Goal: Task Accomplishment & Management: Use online tool/utility

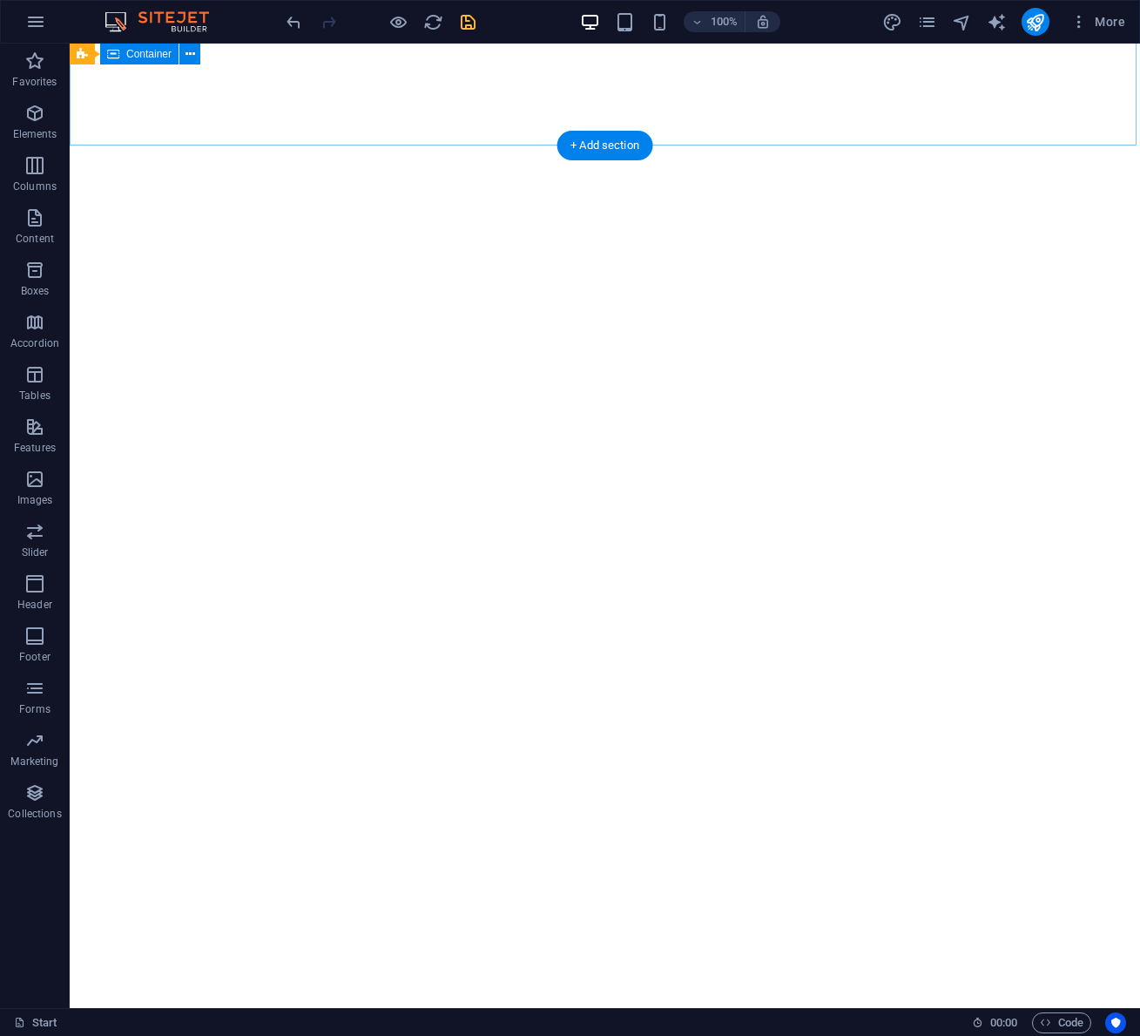
click at [473, 25] on icon "save" at bounding box center [468, 22] width 20 height 20
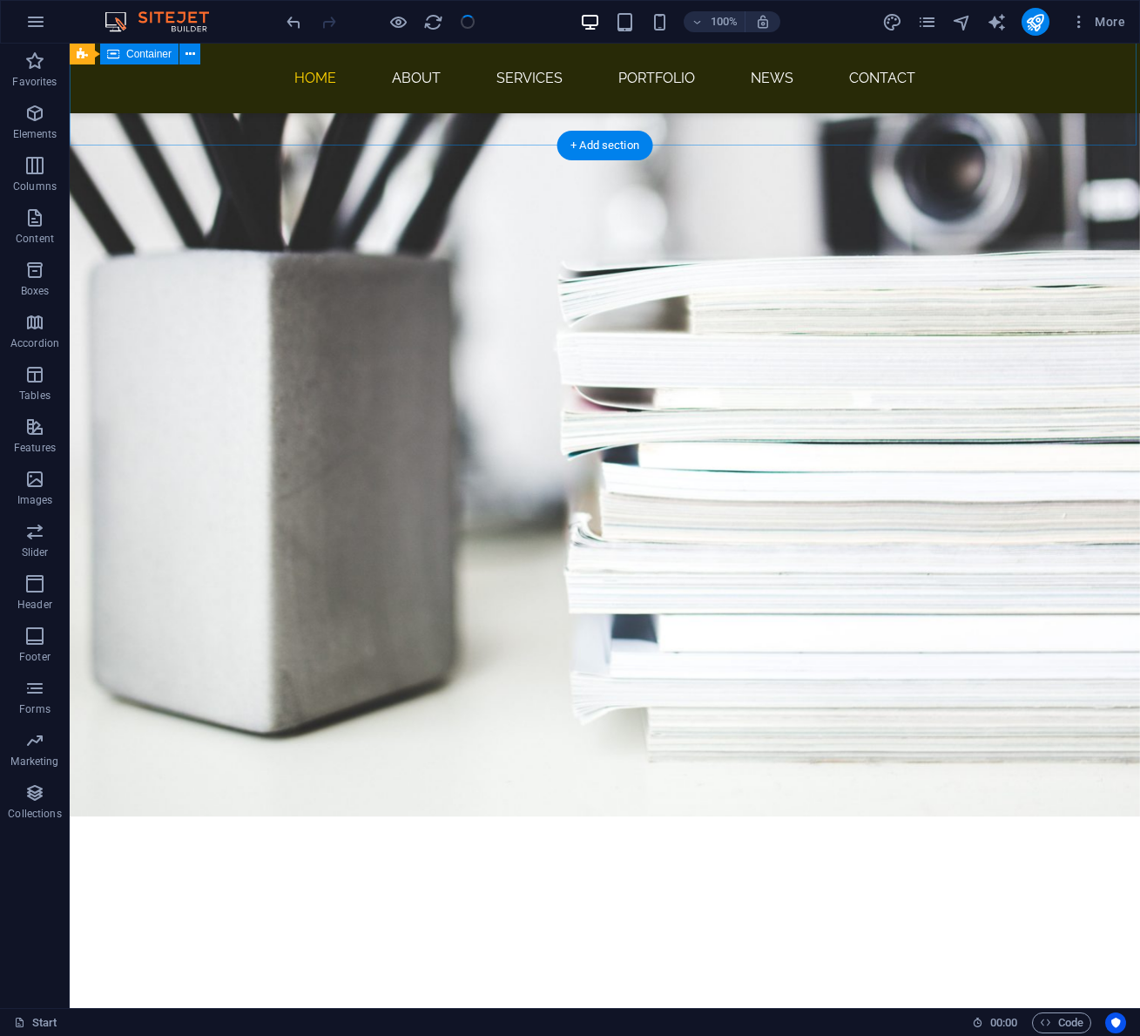
scroll to position [831, 0]
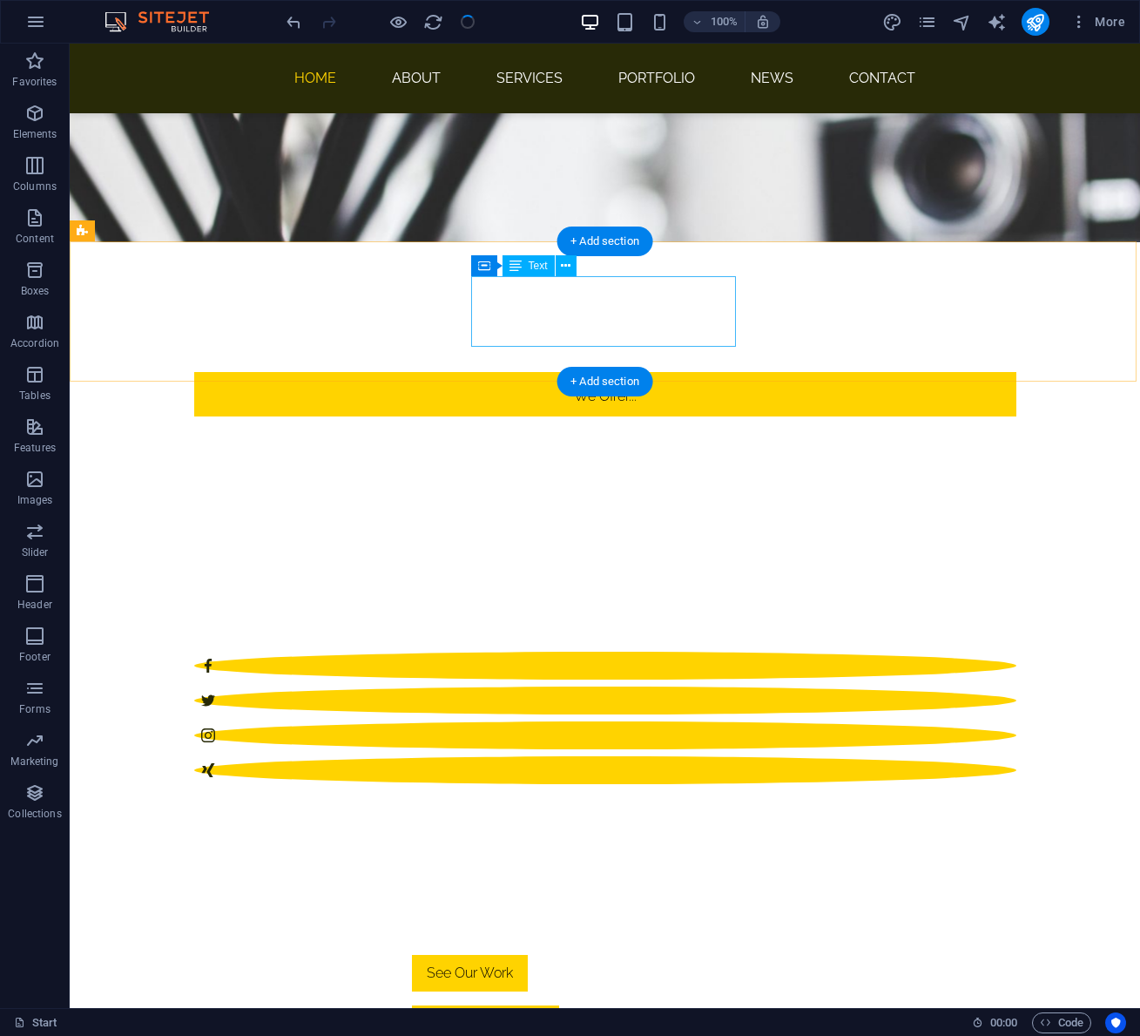
checkbox input "false"
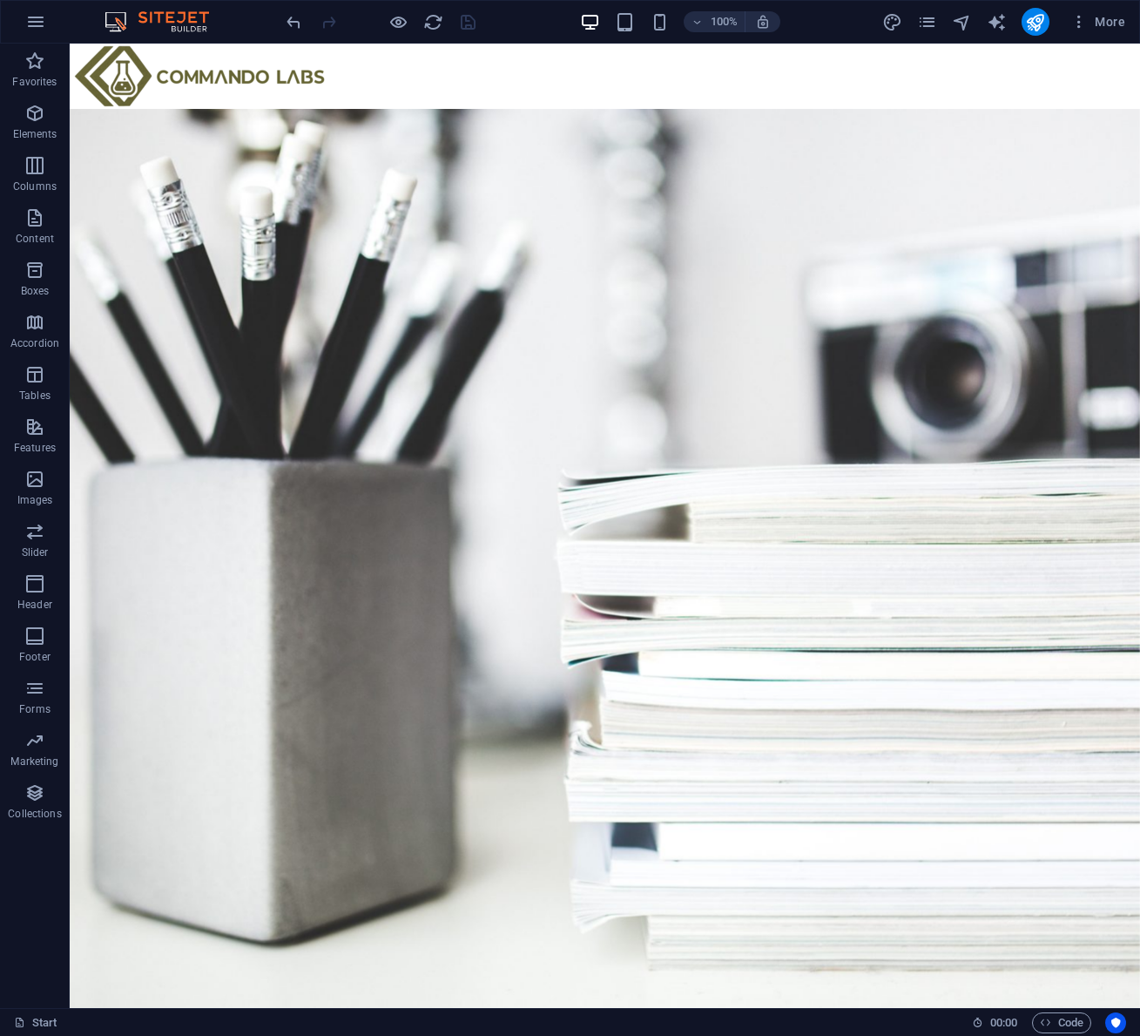
scroll to position [0, 0]
click at [33, 17] on icon "button" at bounding box center [35, 21] width 21 height 21
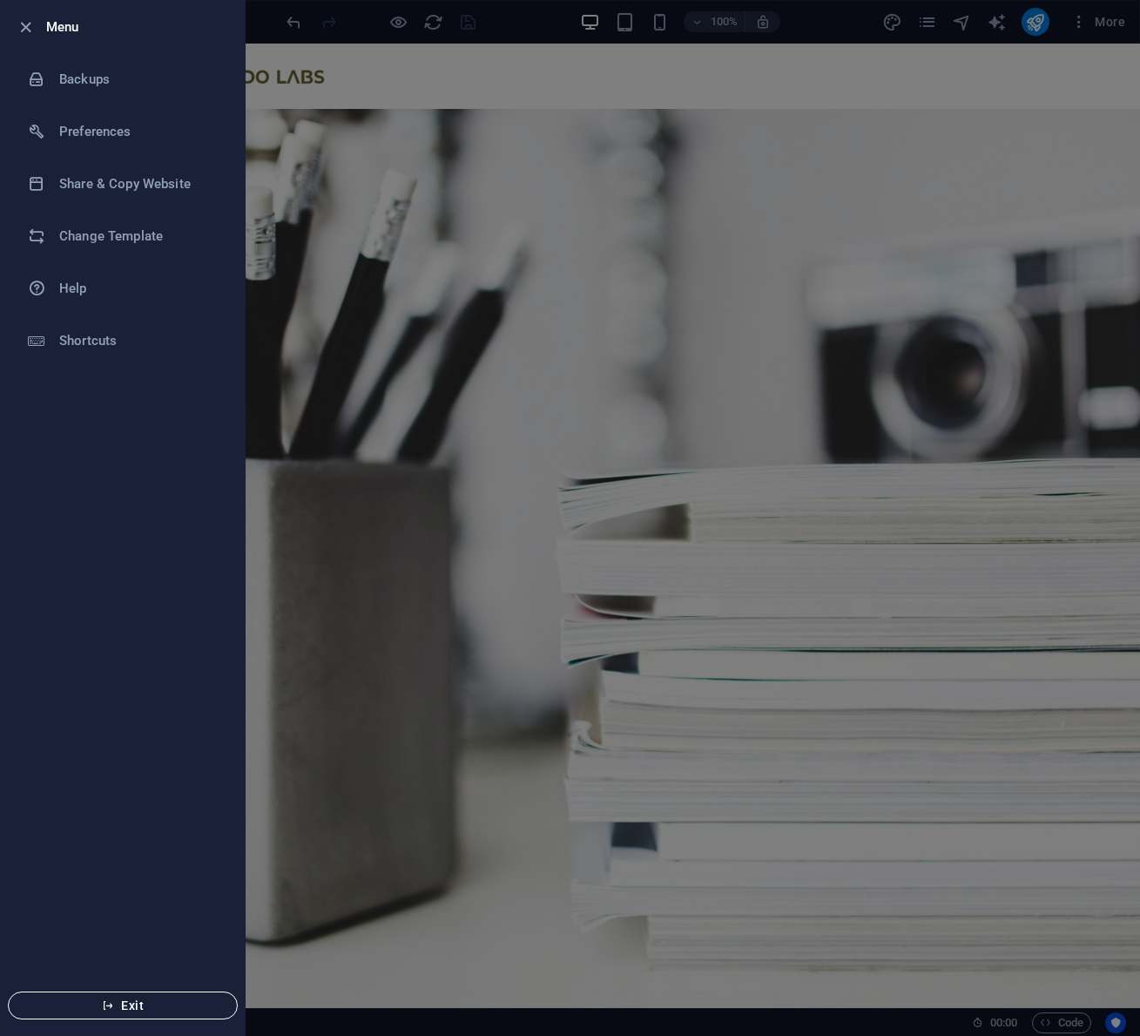
click at [116, 999] on span "Exit" at bounding box center [123, 1005] width 200 height 14
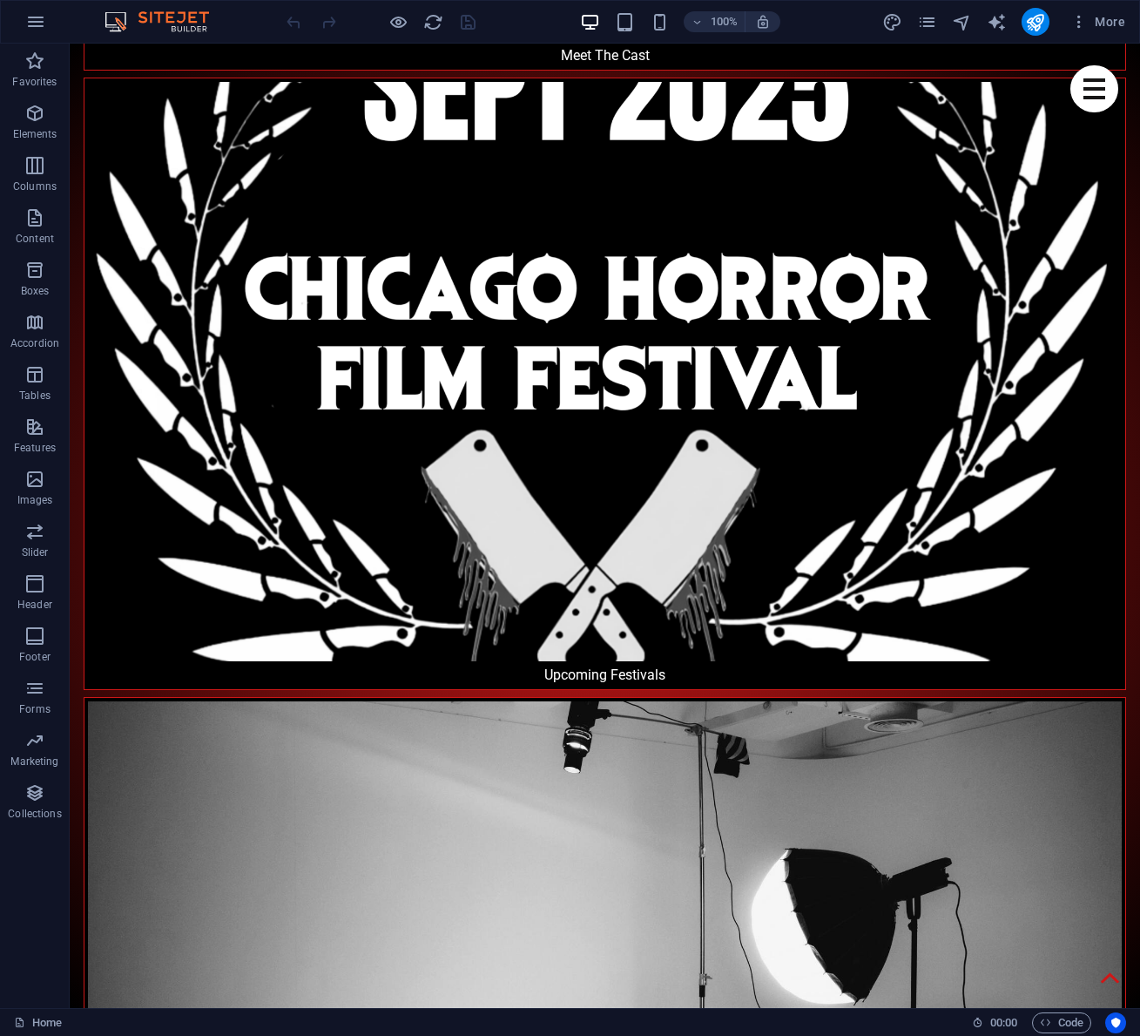
scroll to position [3234, 0]
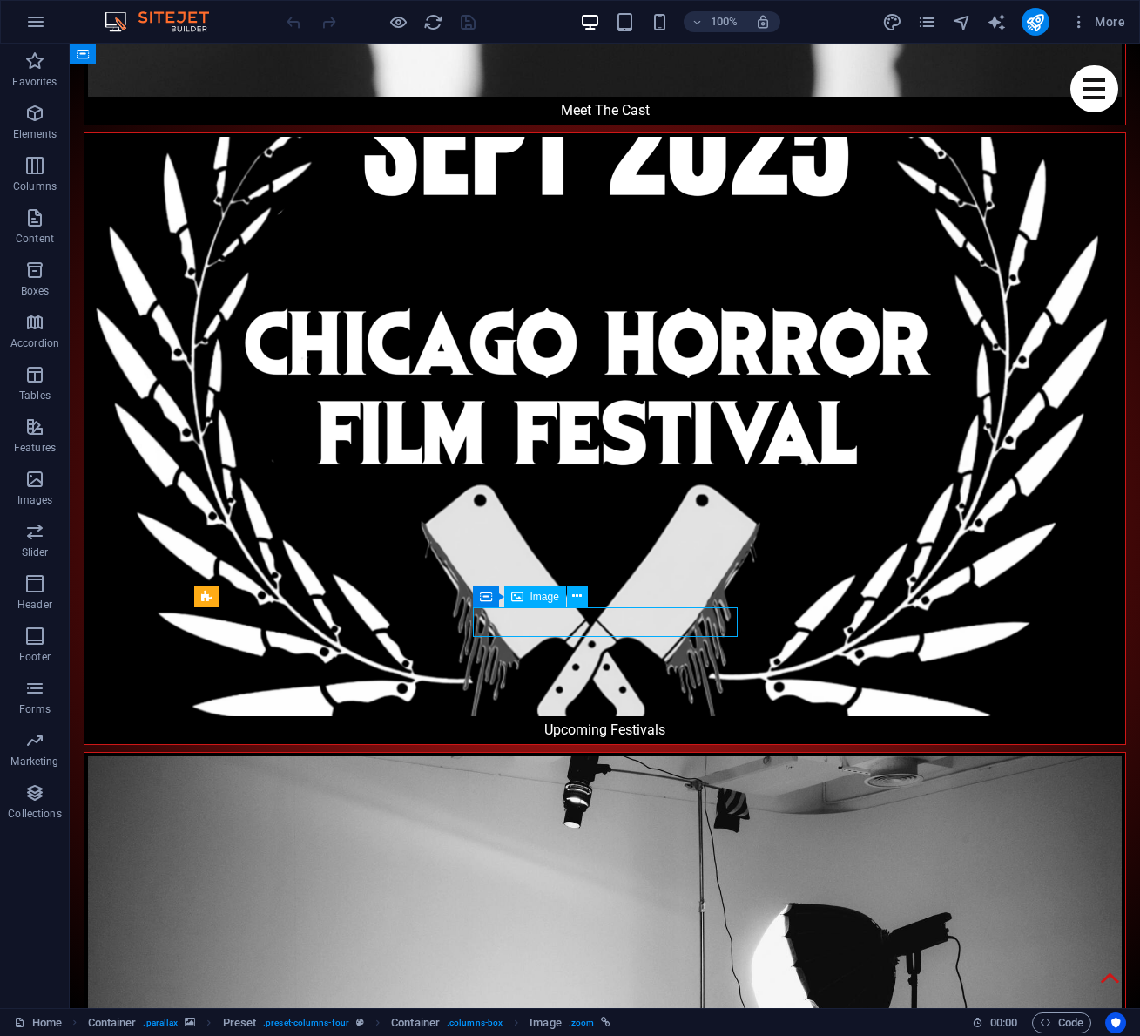
select select "%"
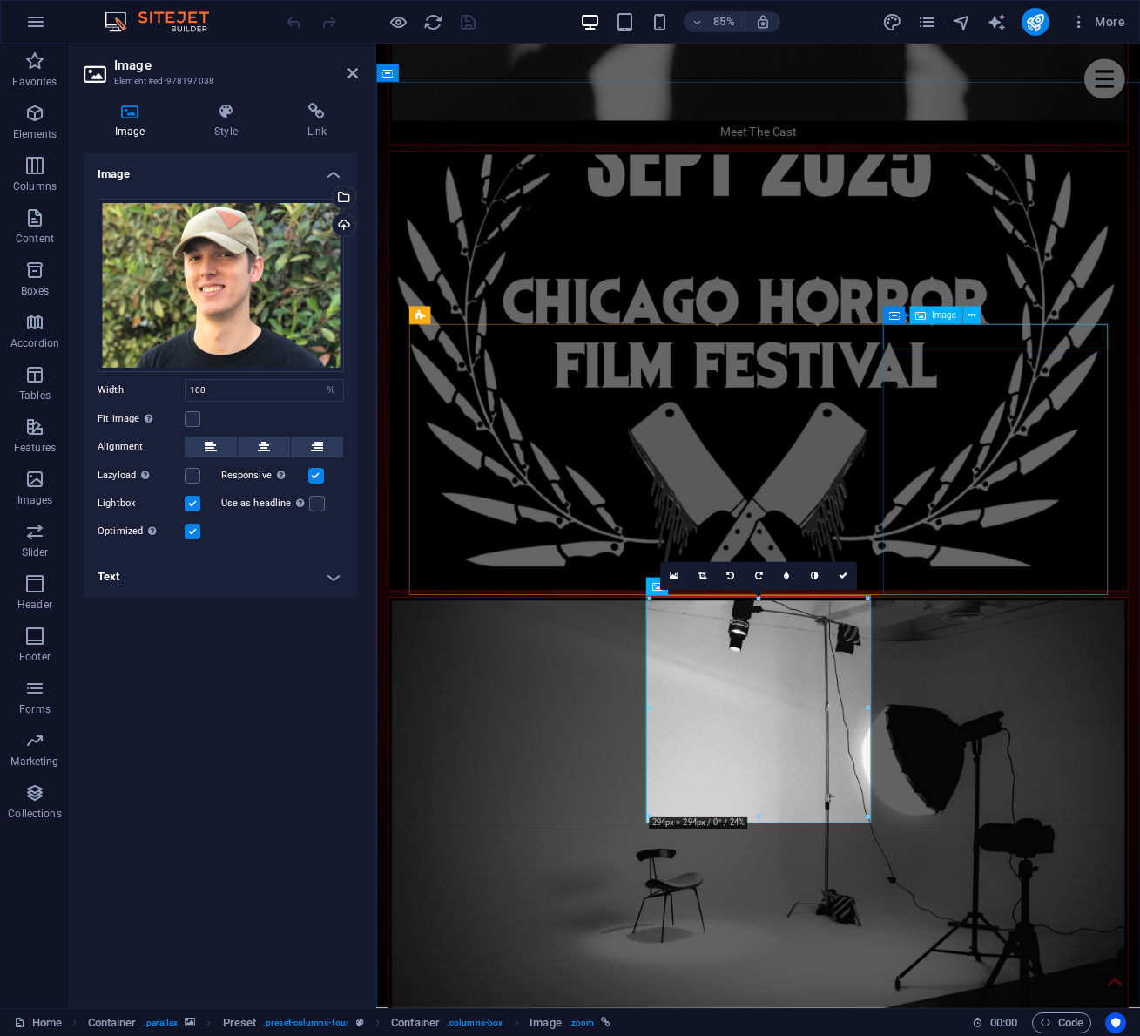
select select "%"
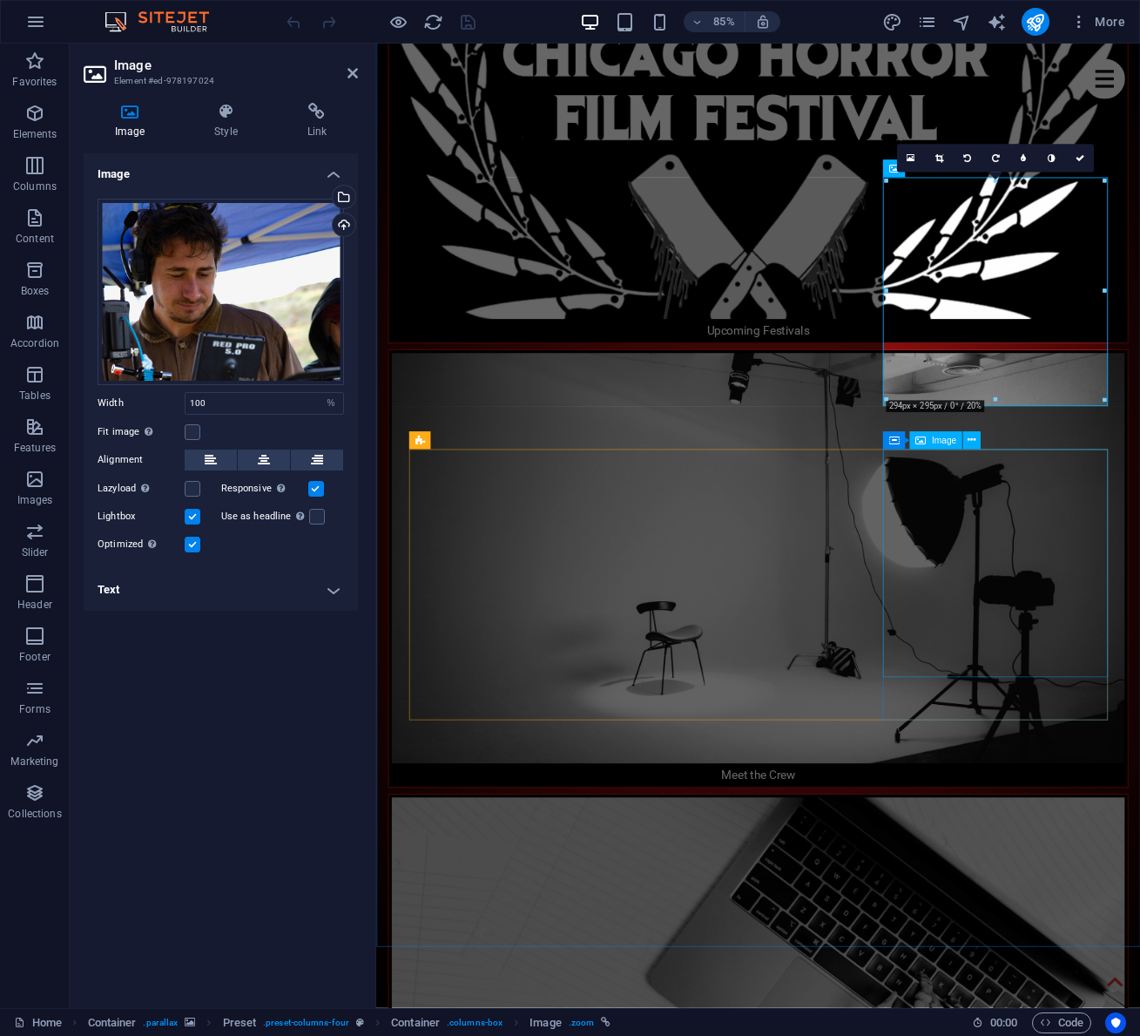
scroll to position [3541, 0]
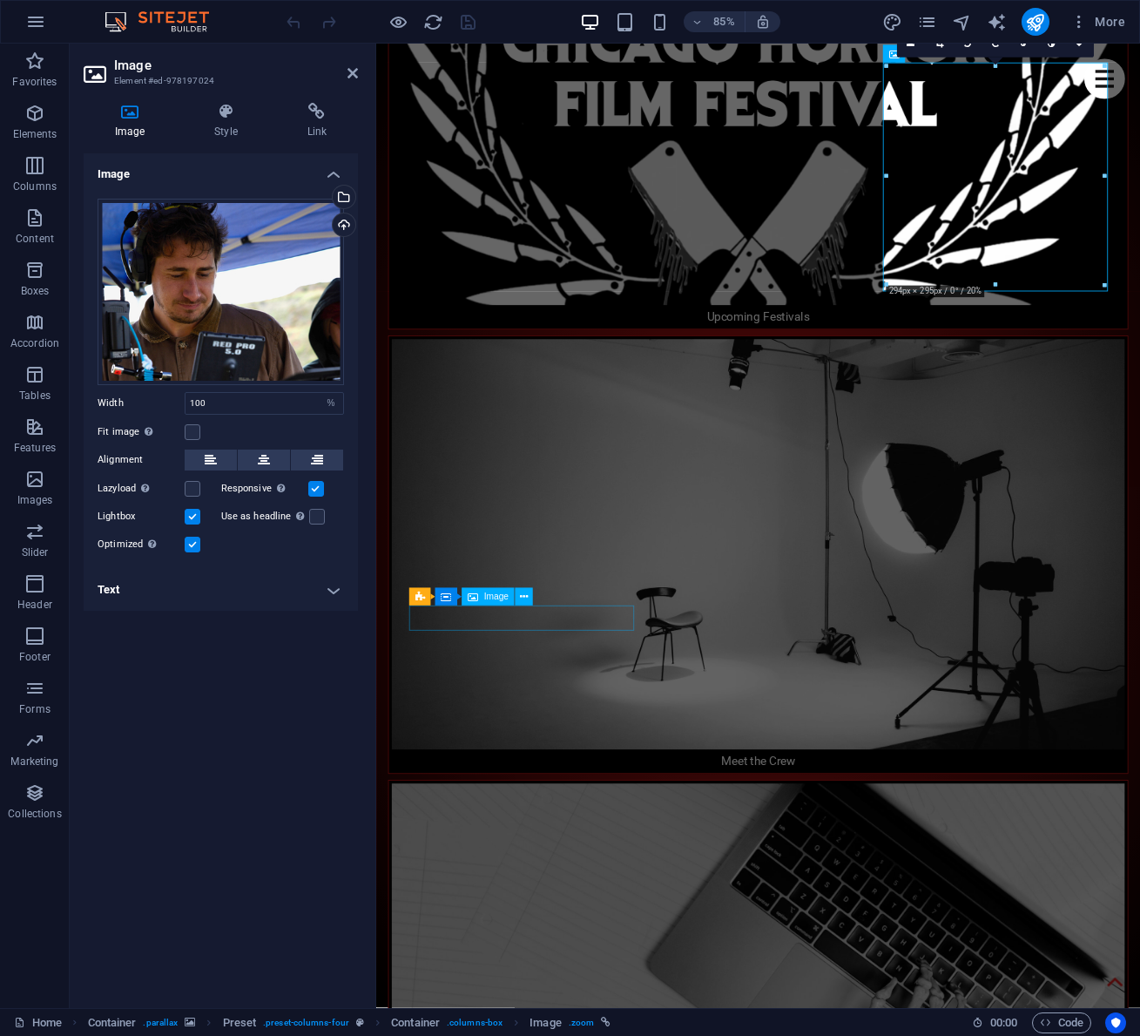
select select "%"
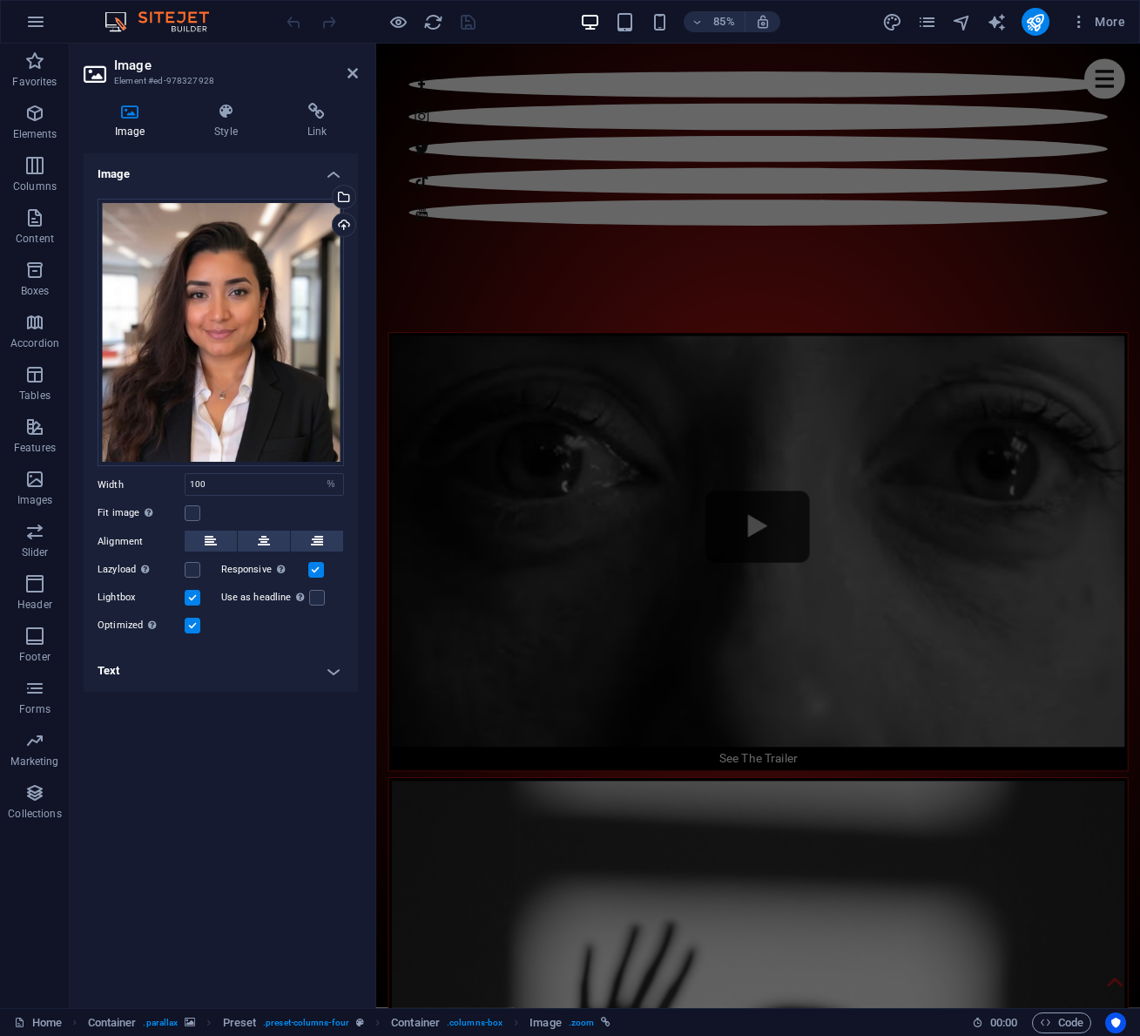
scroll to position [2023, 0]
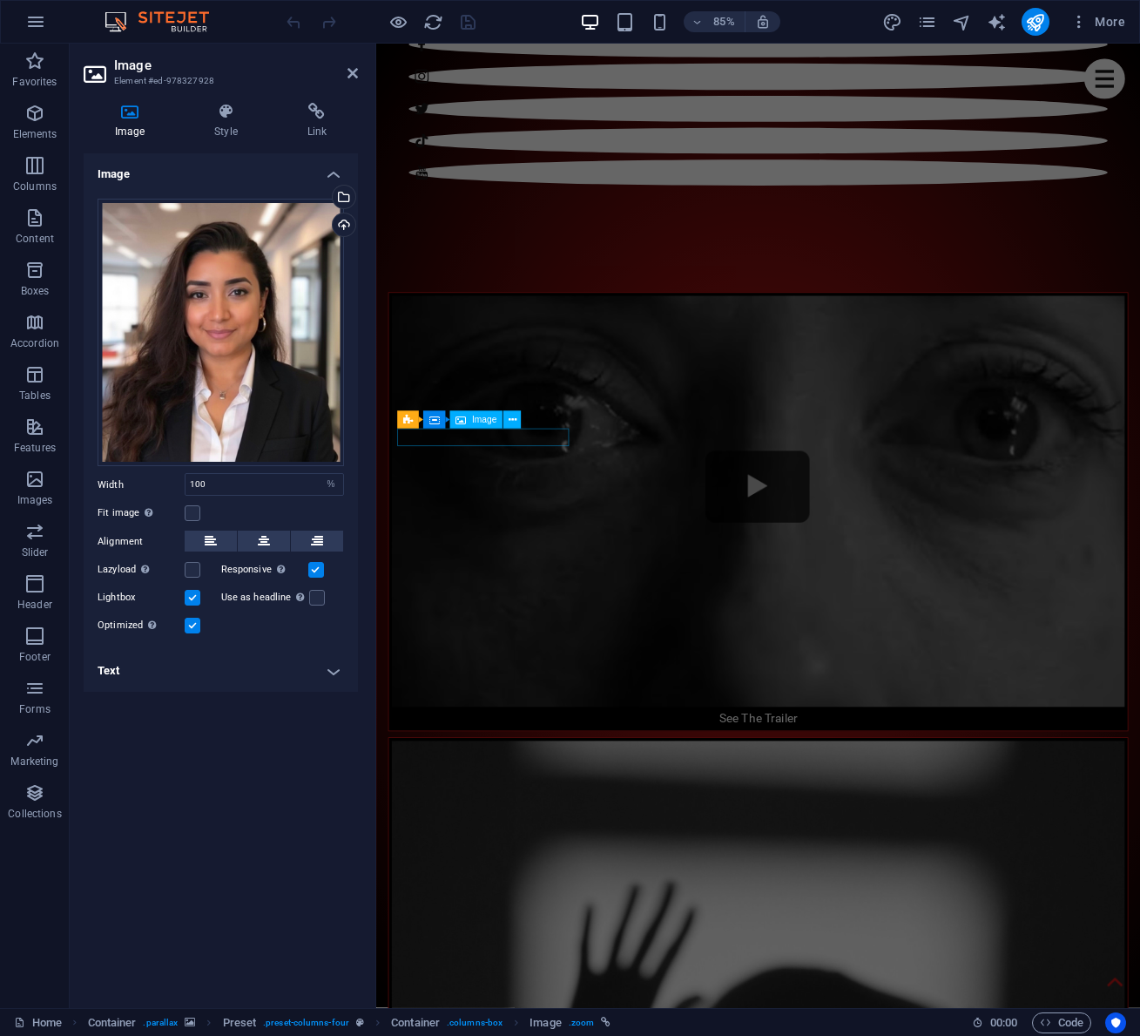
select select "%"
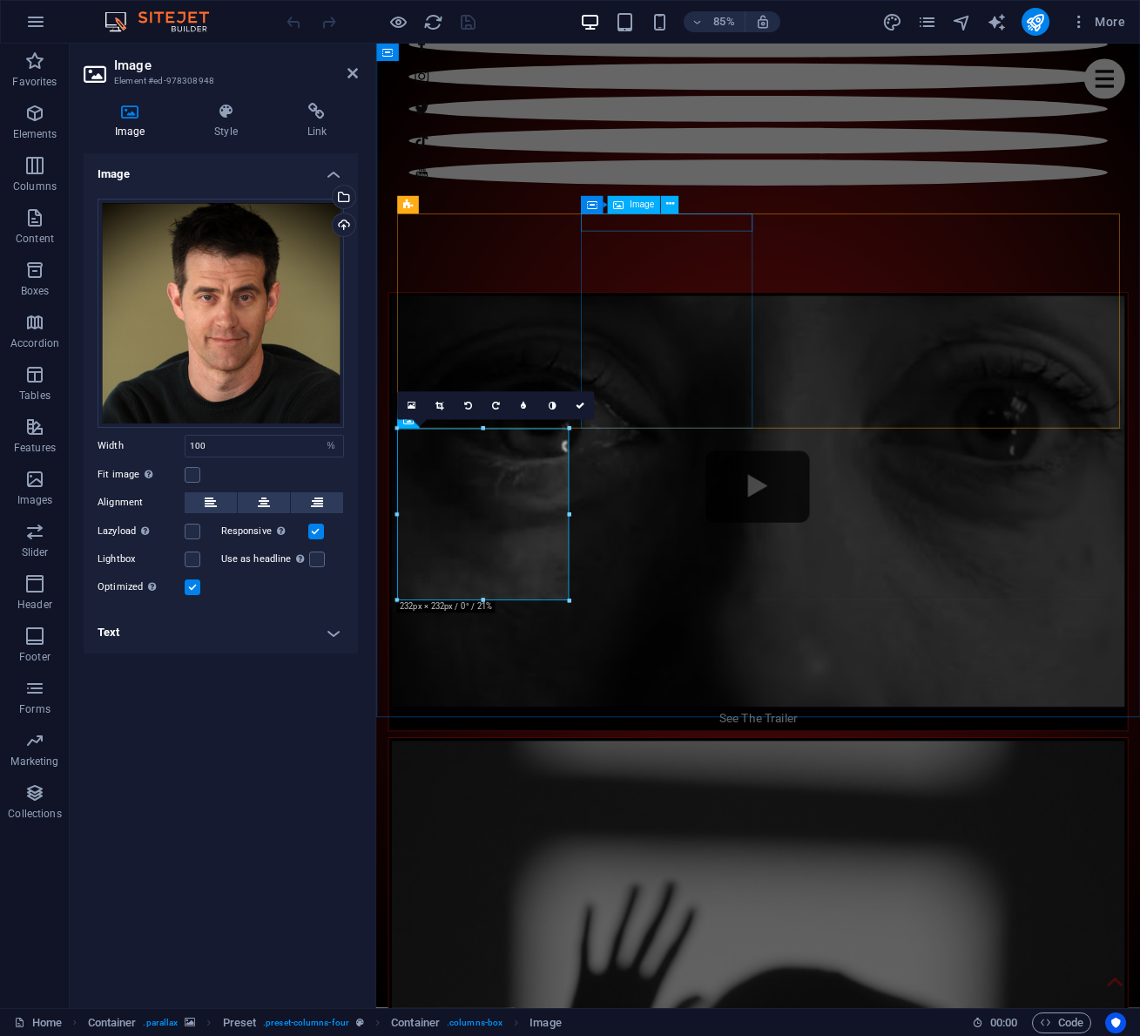
select select "%"
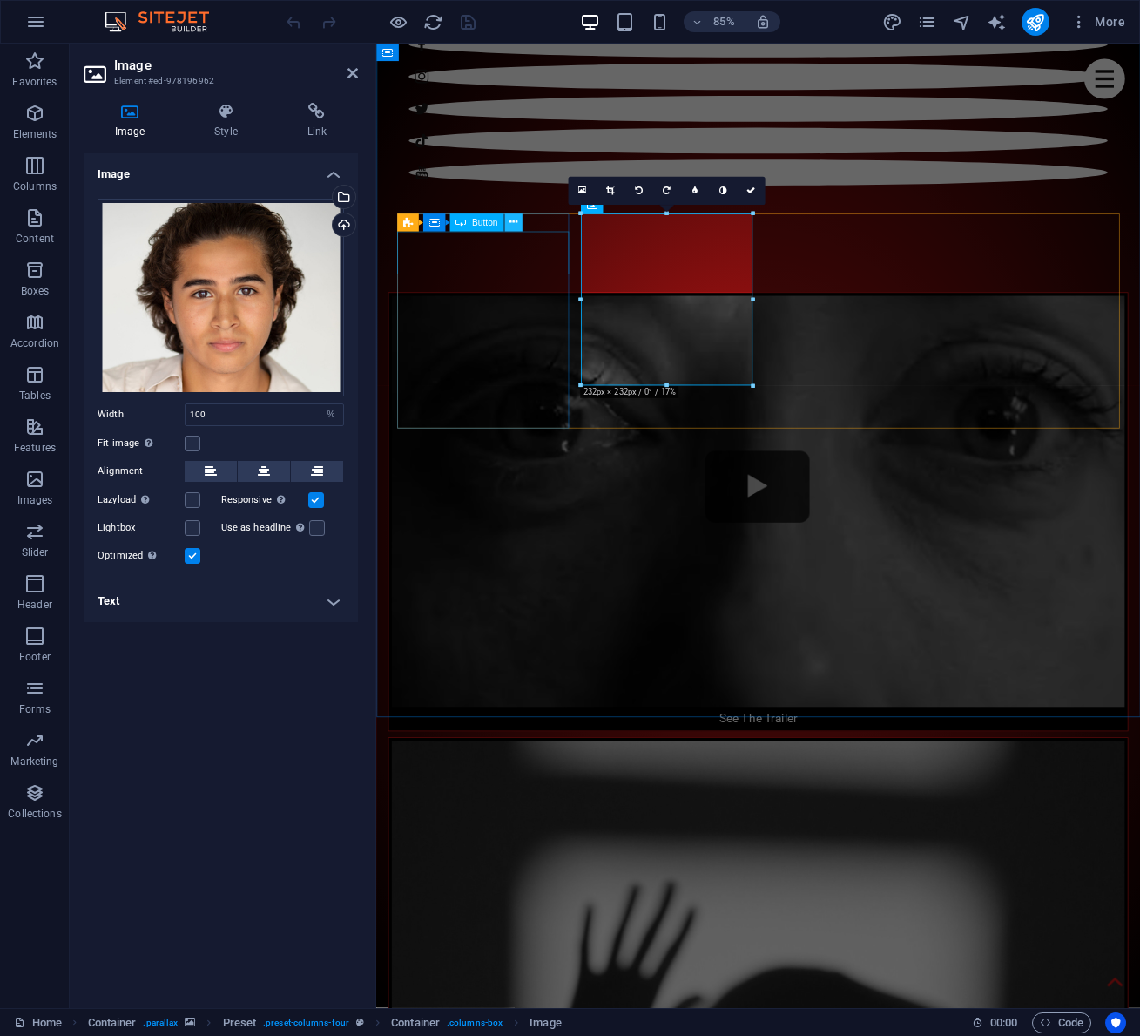
click at [517, 215] on icon at bounding box center [513, 223] width 8 height 16
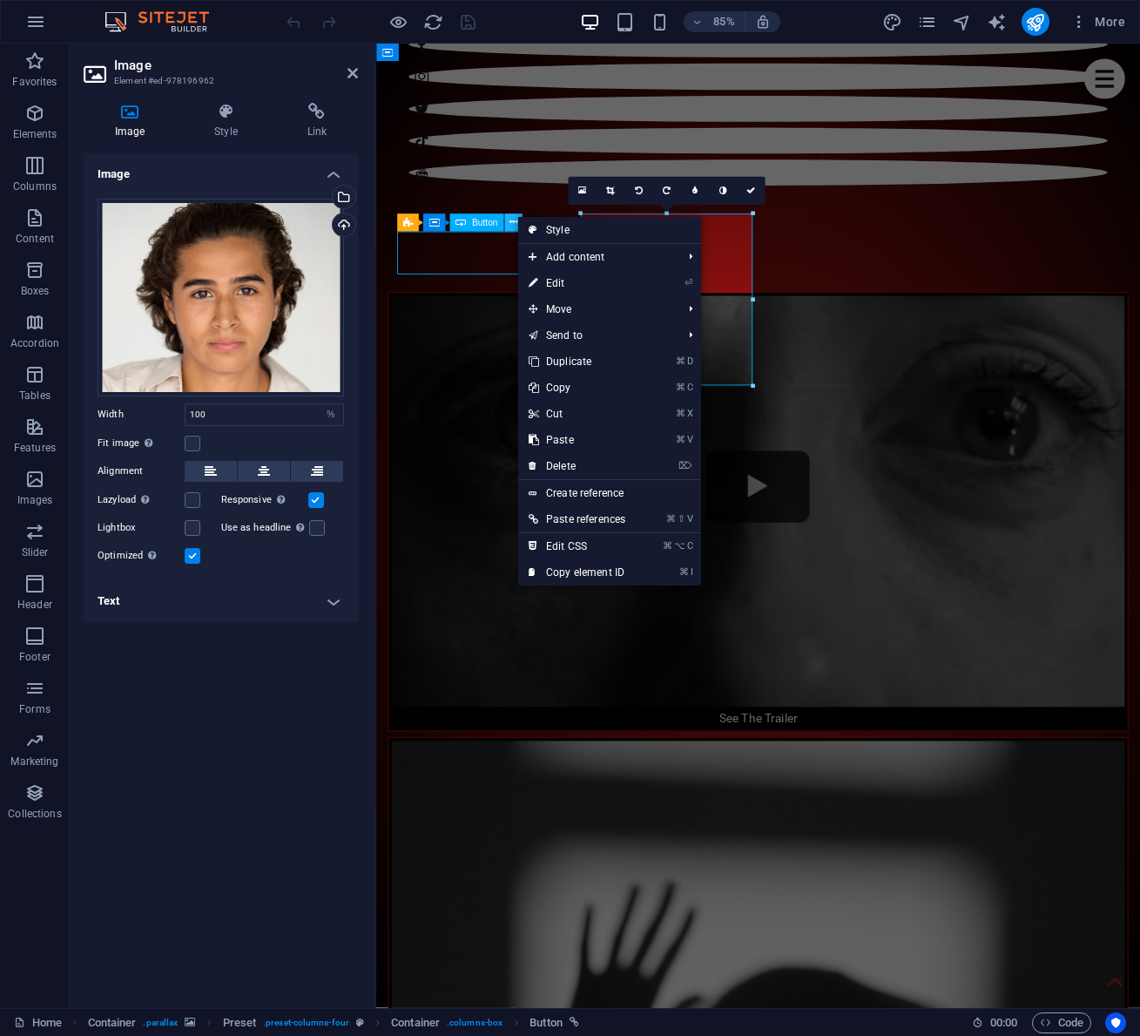
click at [517, 215] on icon at bounding box center [513, 223] width 8 height 16
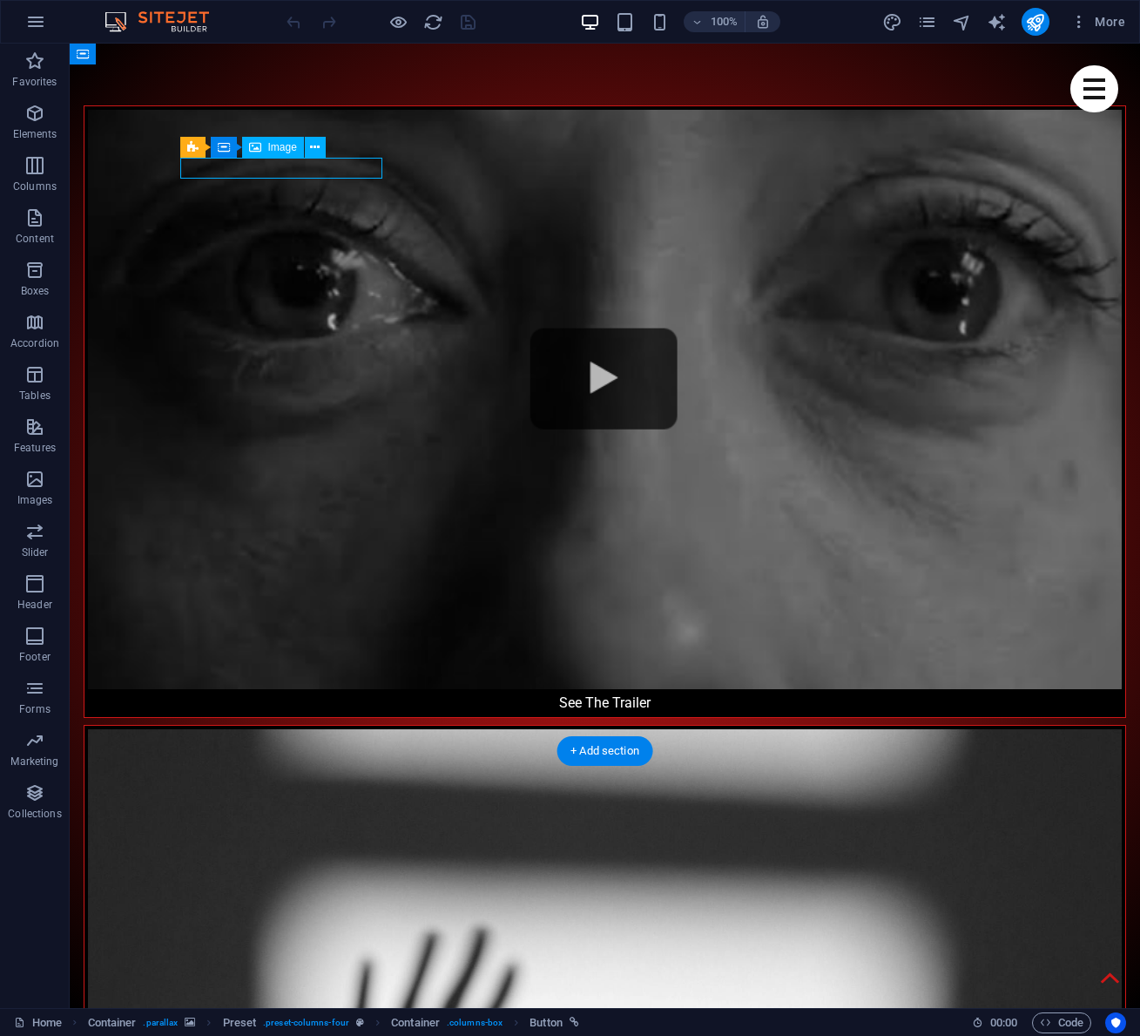
select select "%"
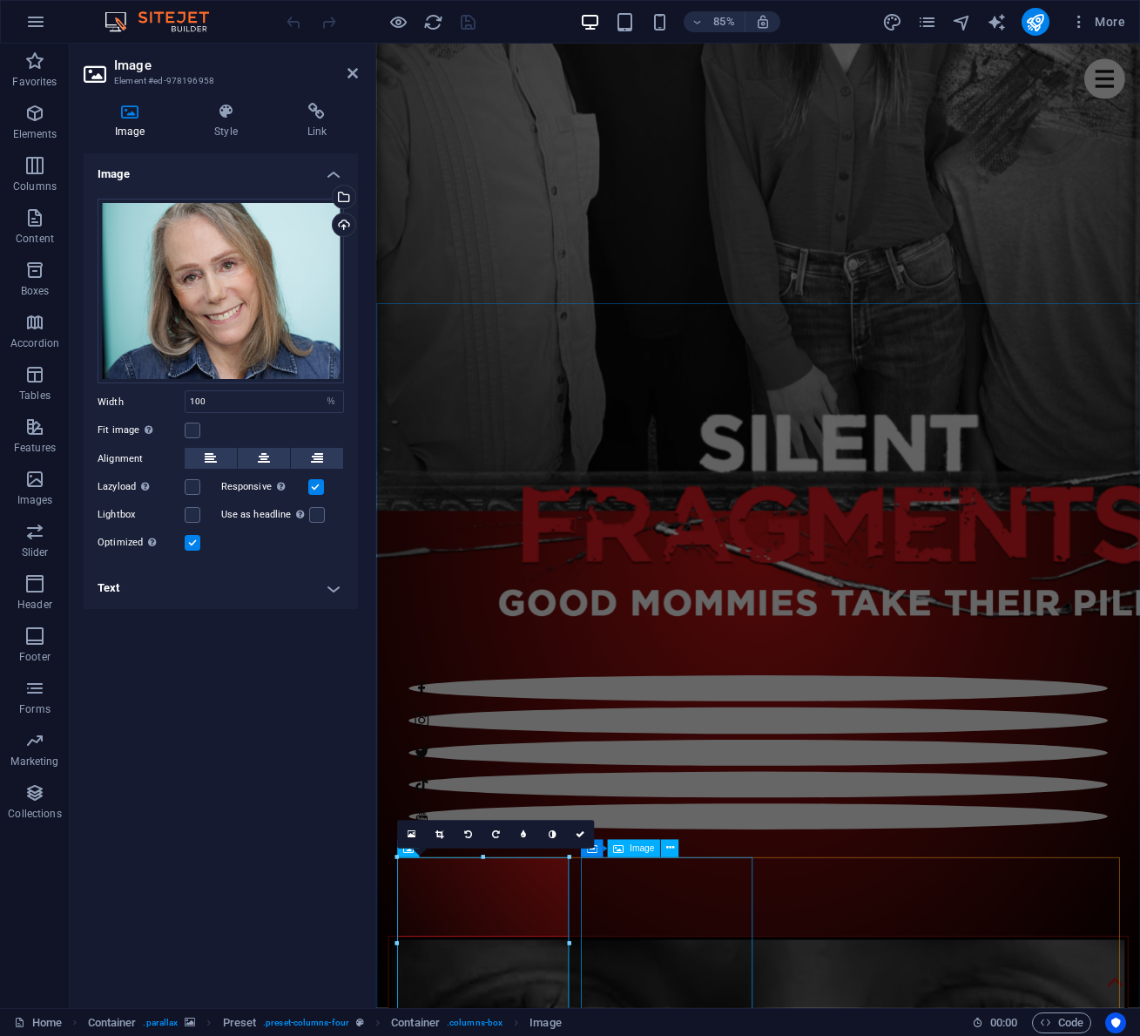
scroll to position [1247, 0]
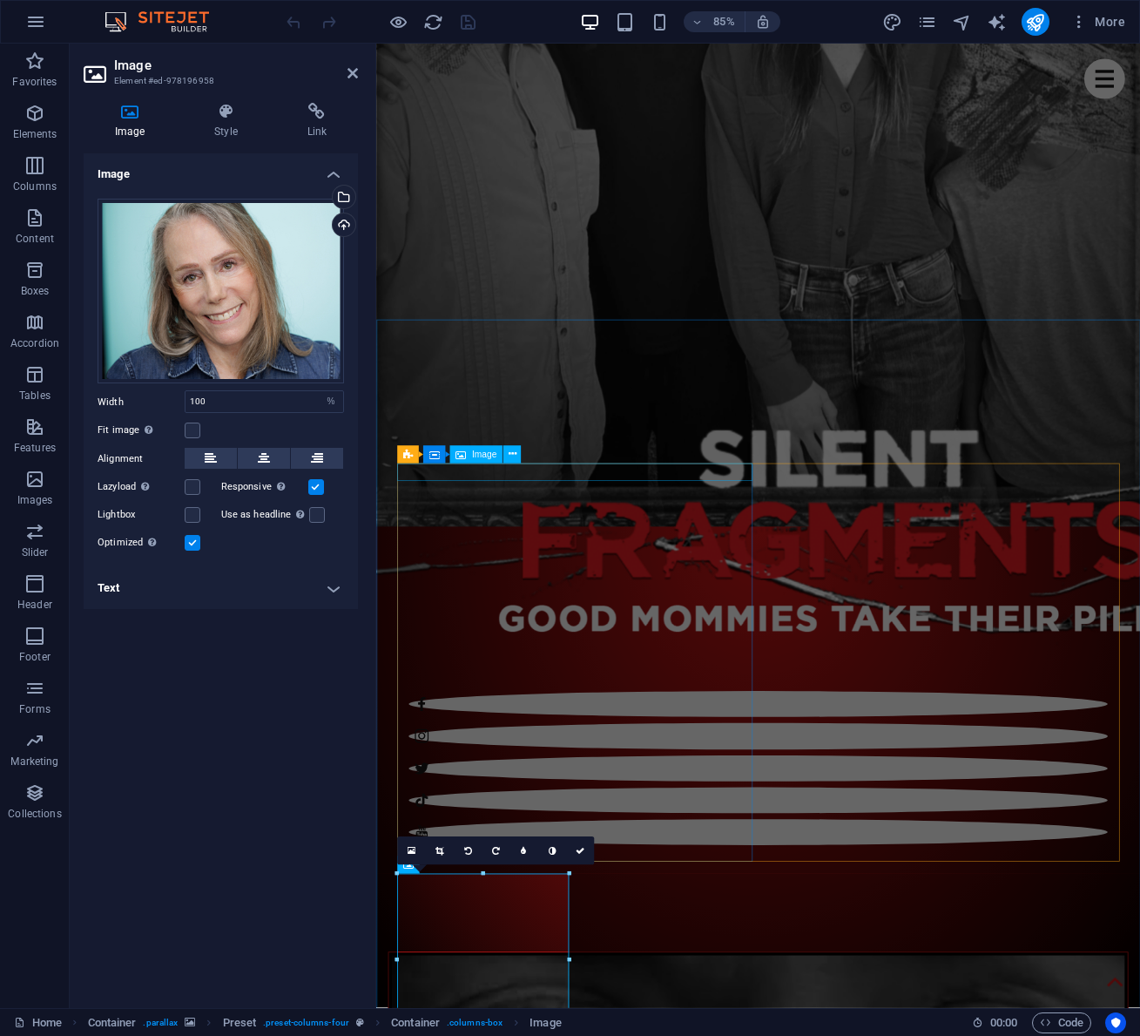
select select "%"
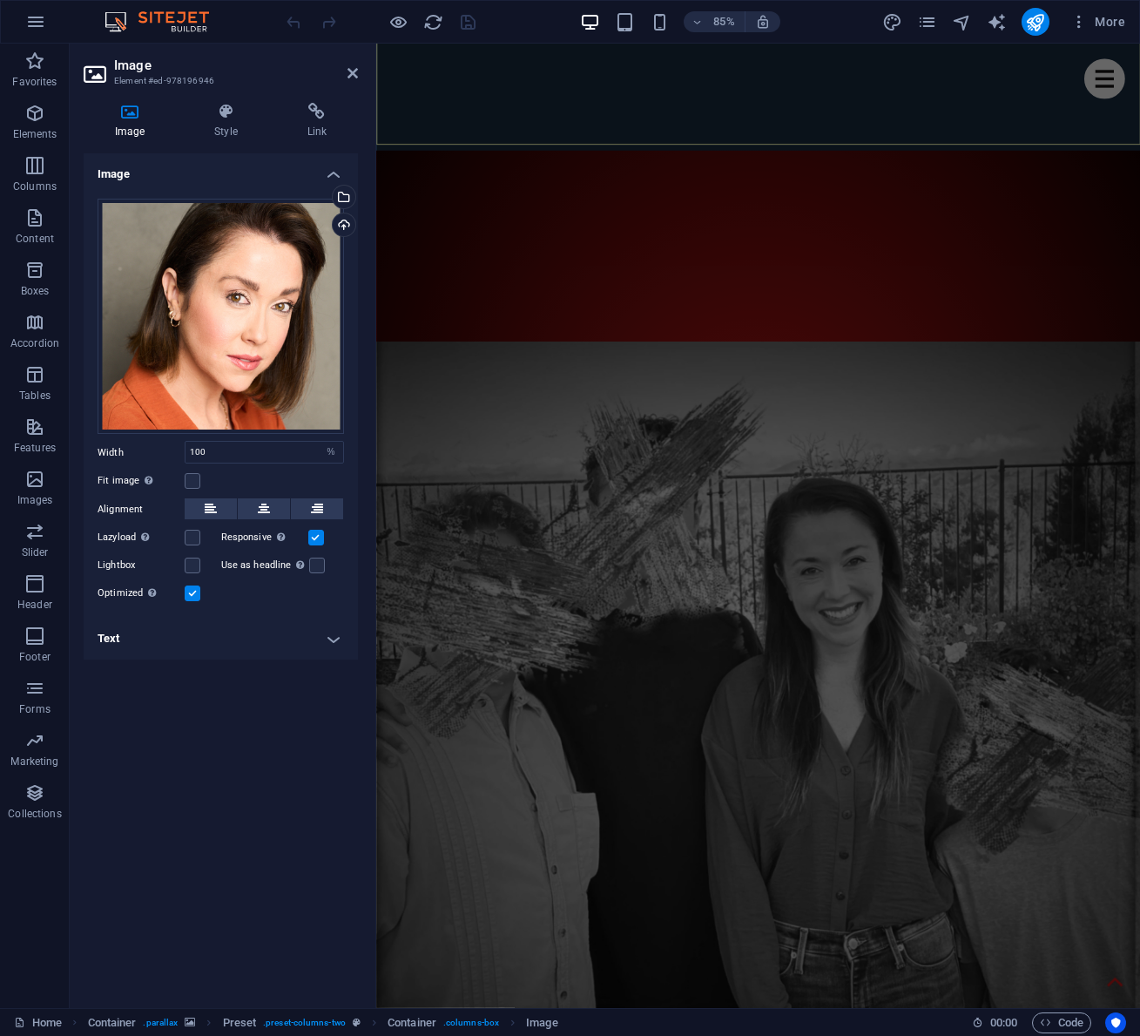
scroll to position [563, 0]
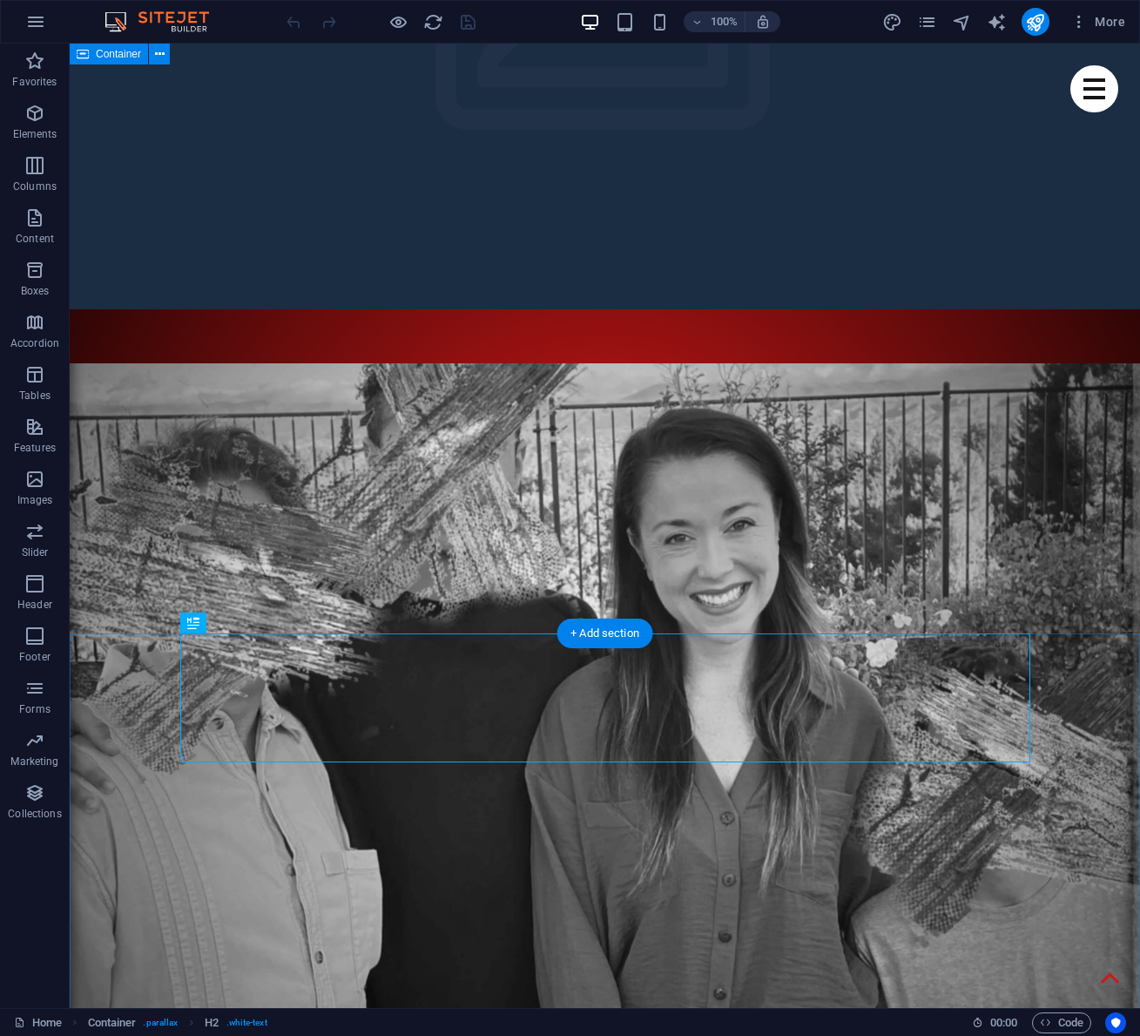
scroll to position [136, 0]
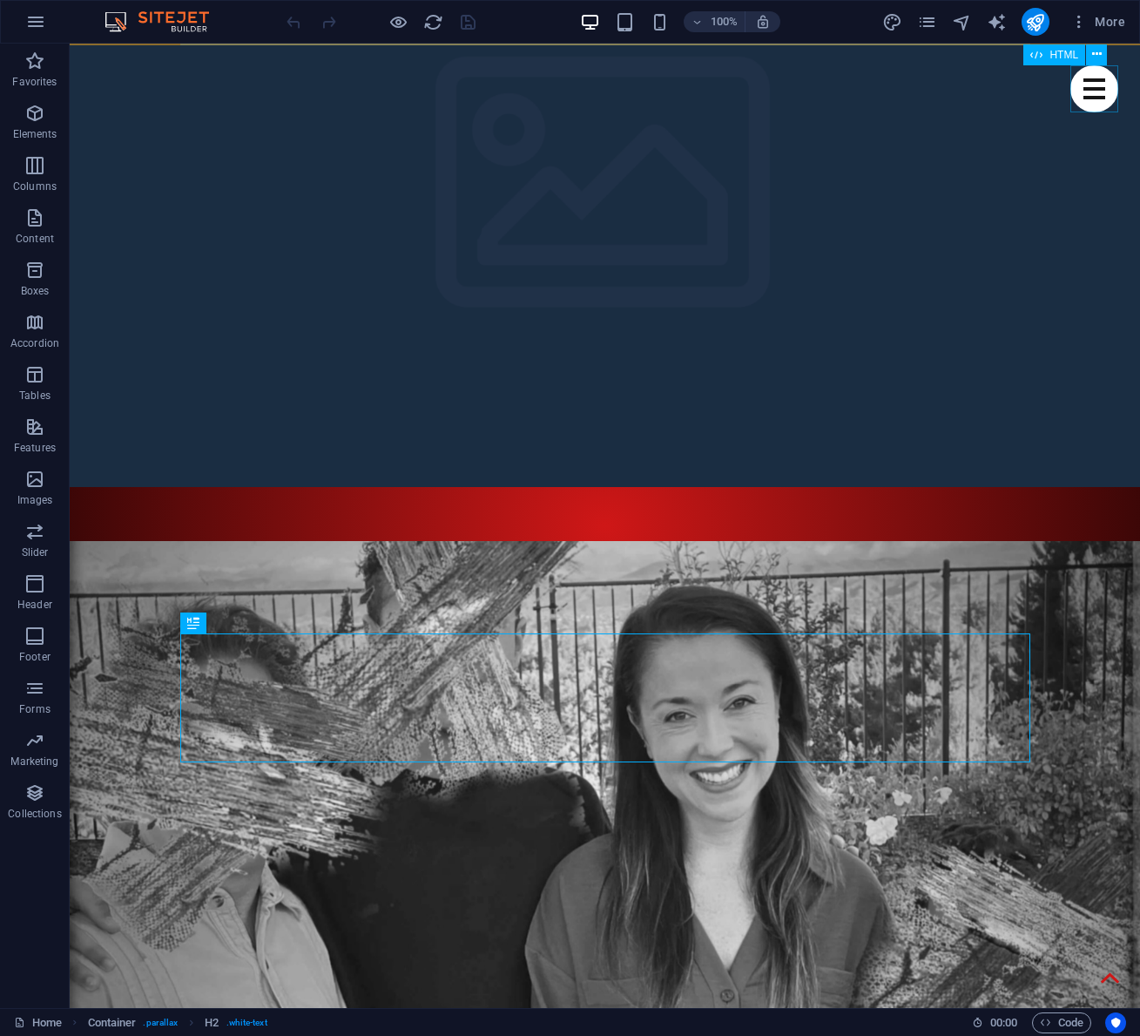
click at [1097, 84] on div "Menu" at bounding box center [1095, 88] width 48 height 47
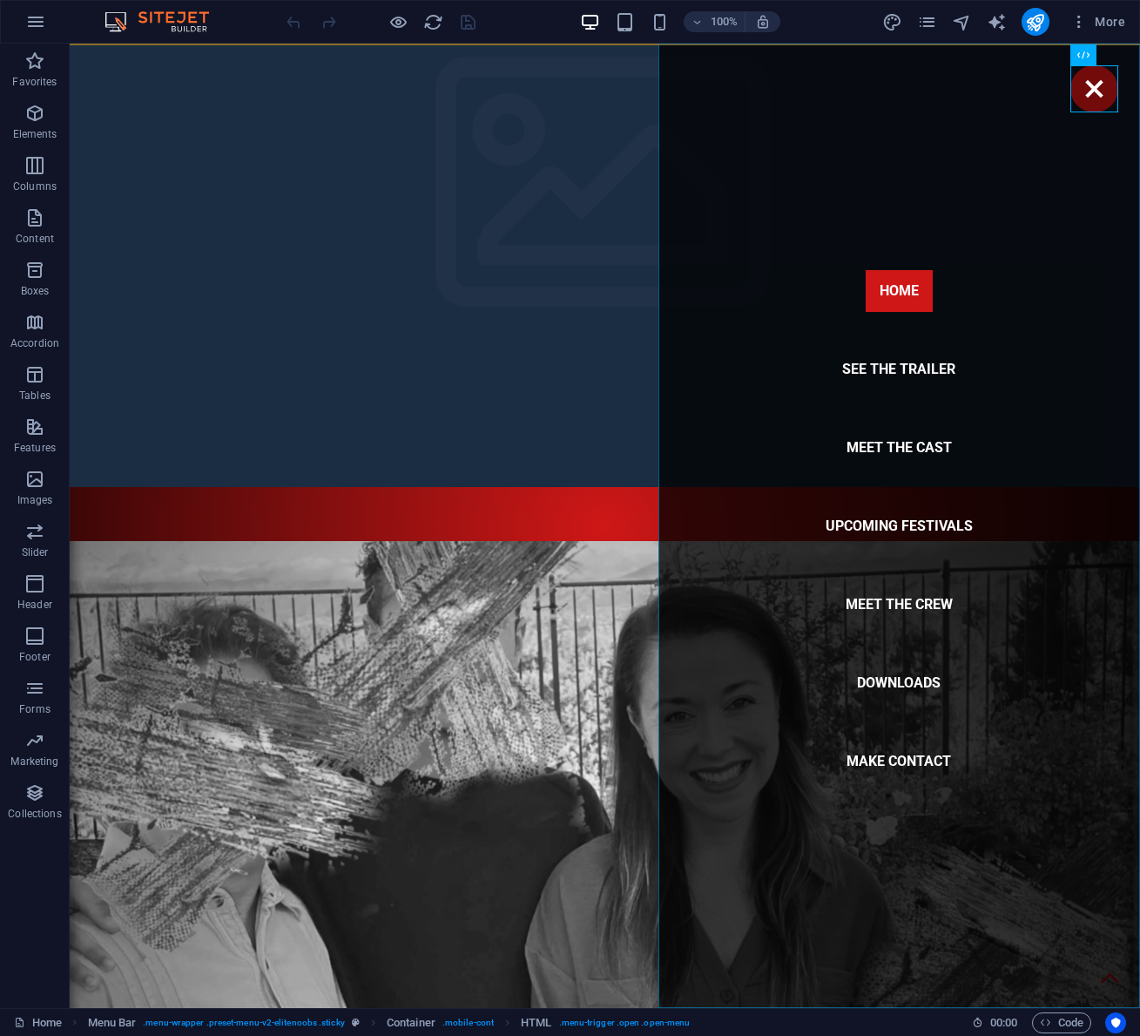
click at [890, 760] on nav "Home See The Trailer Meet The Cast Upcoming Festivals Meet The Crew Downloads M…" at bounding box center [900, 526] width 482 height 964
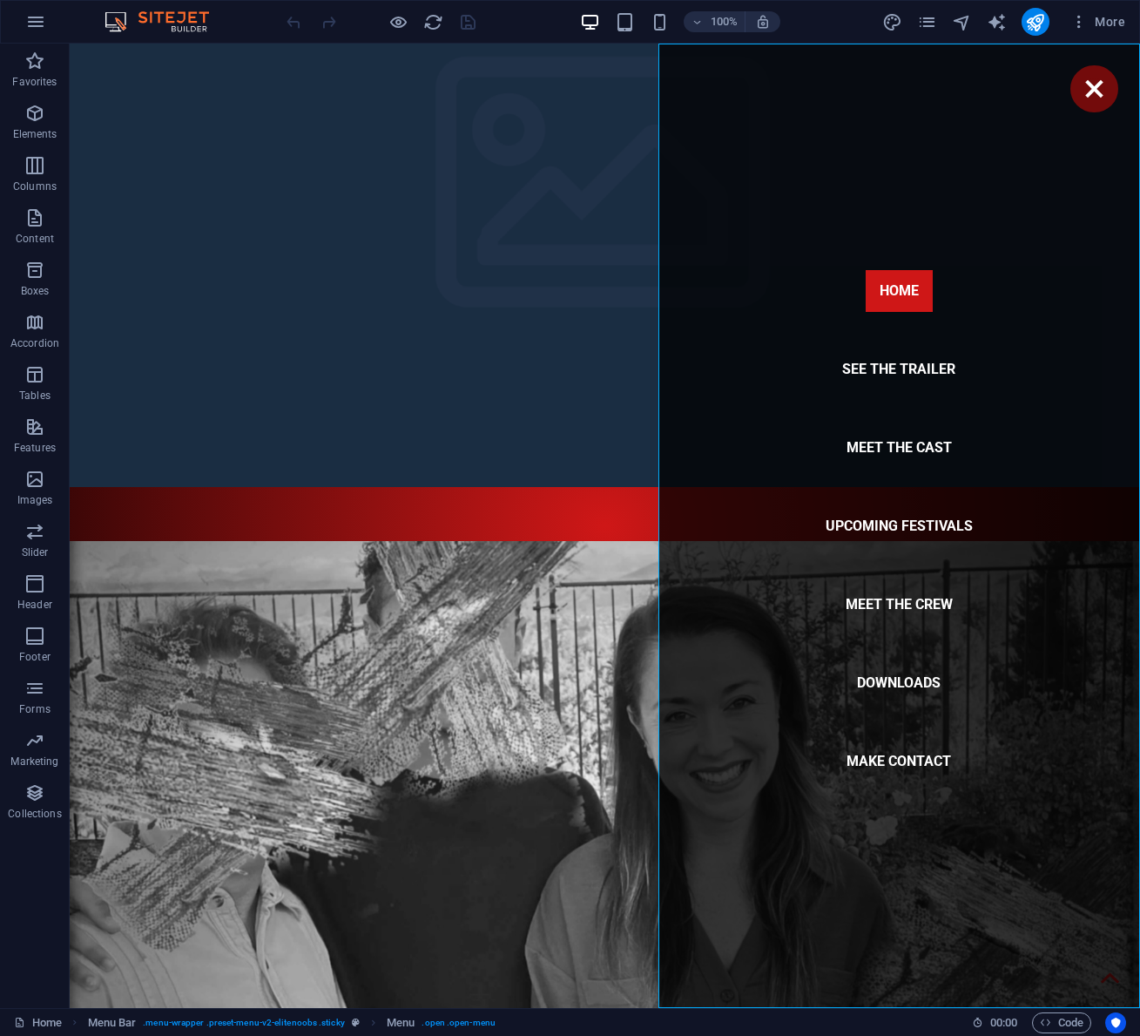
click at [894, 756] on nav "Home See The Trailer Meet The Cast Upcoming Festivals Meet The Crew Downloads M…" at bounding box center [900, 526] width 482 height 964
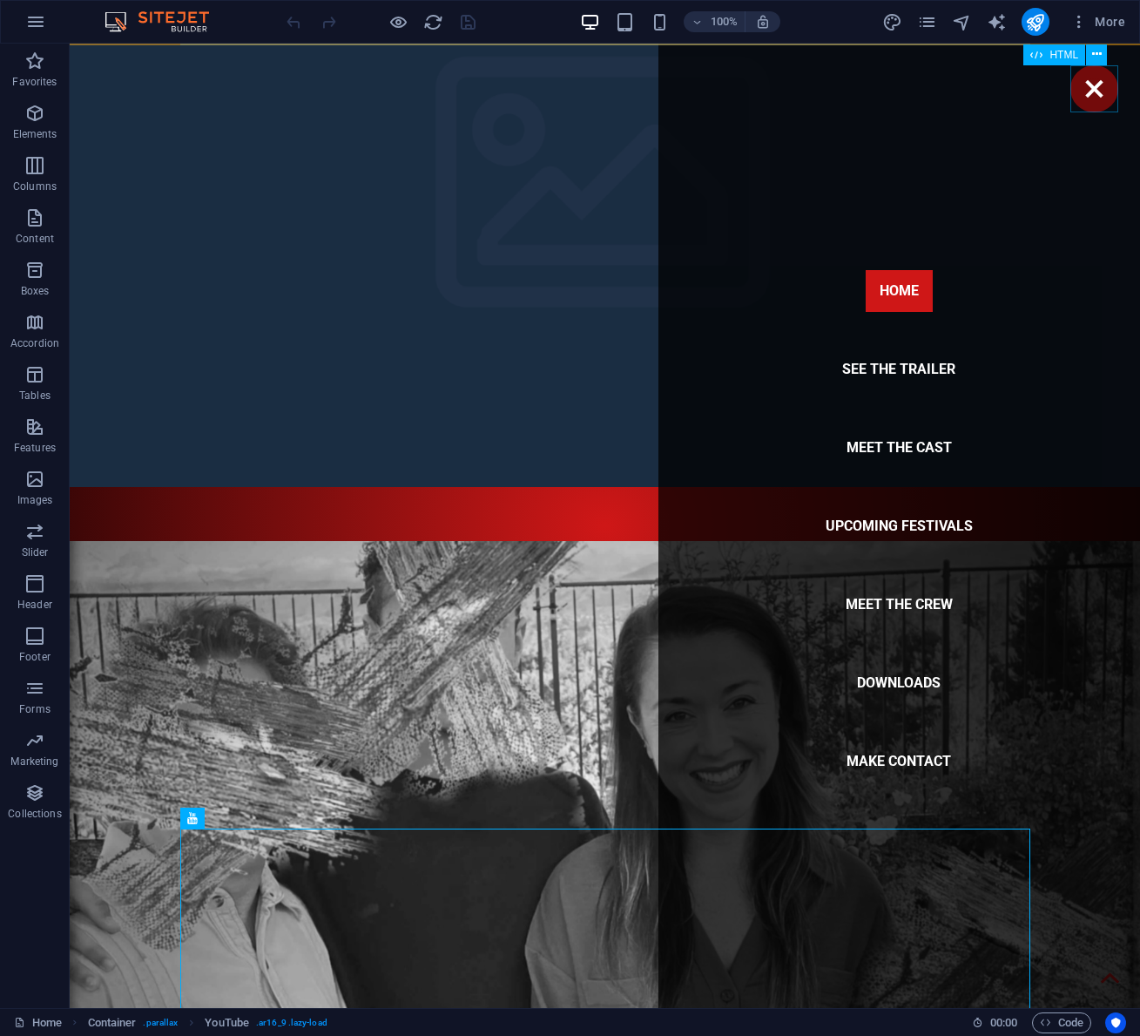
click at [1098, 85] on div "Menu" at bounding box center [1095, 88] width 48 height 47
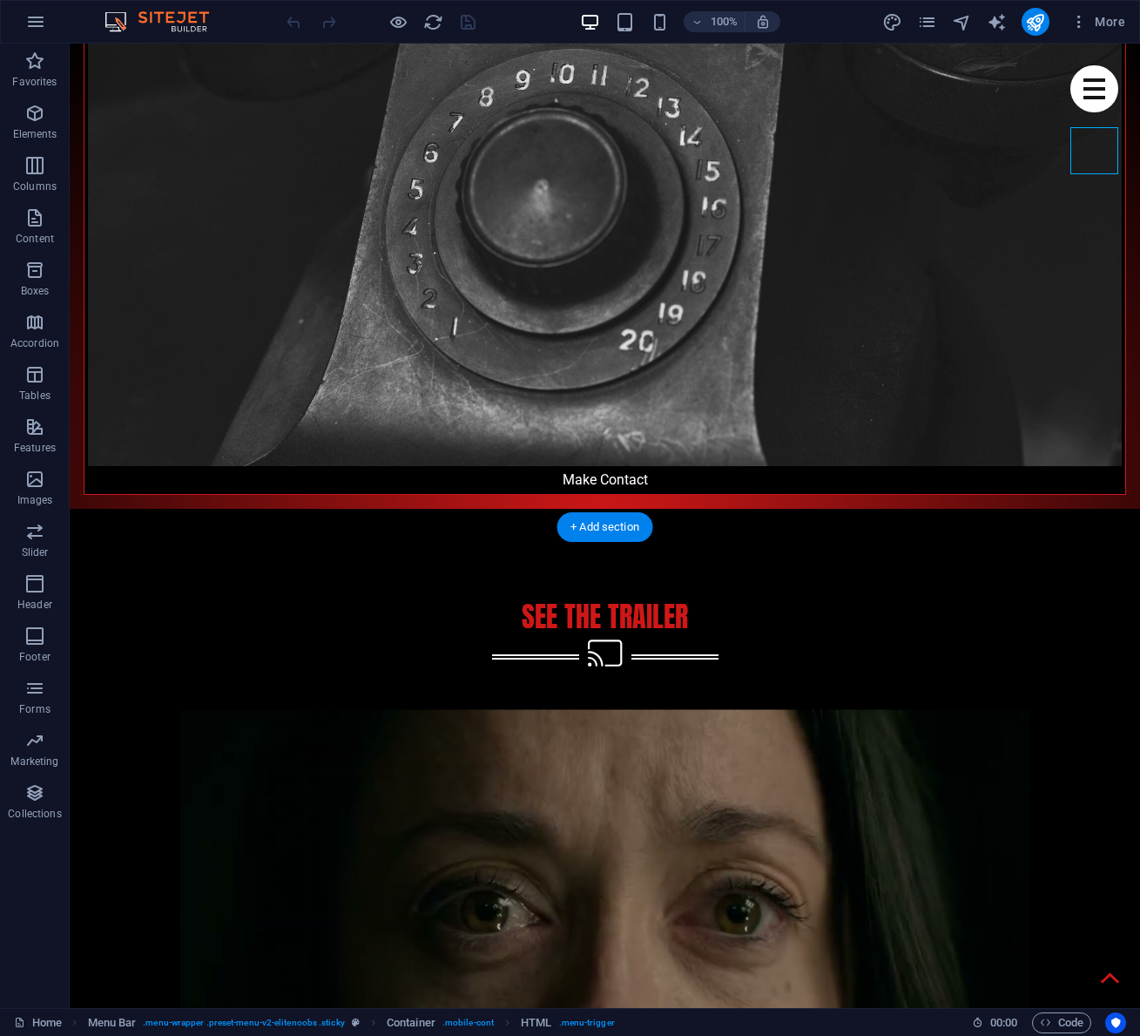
scroll to position [5708, 0]
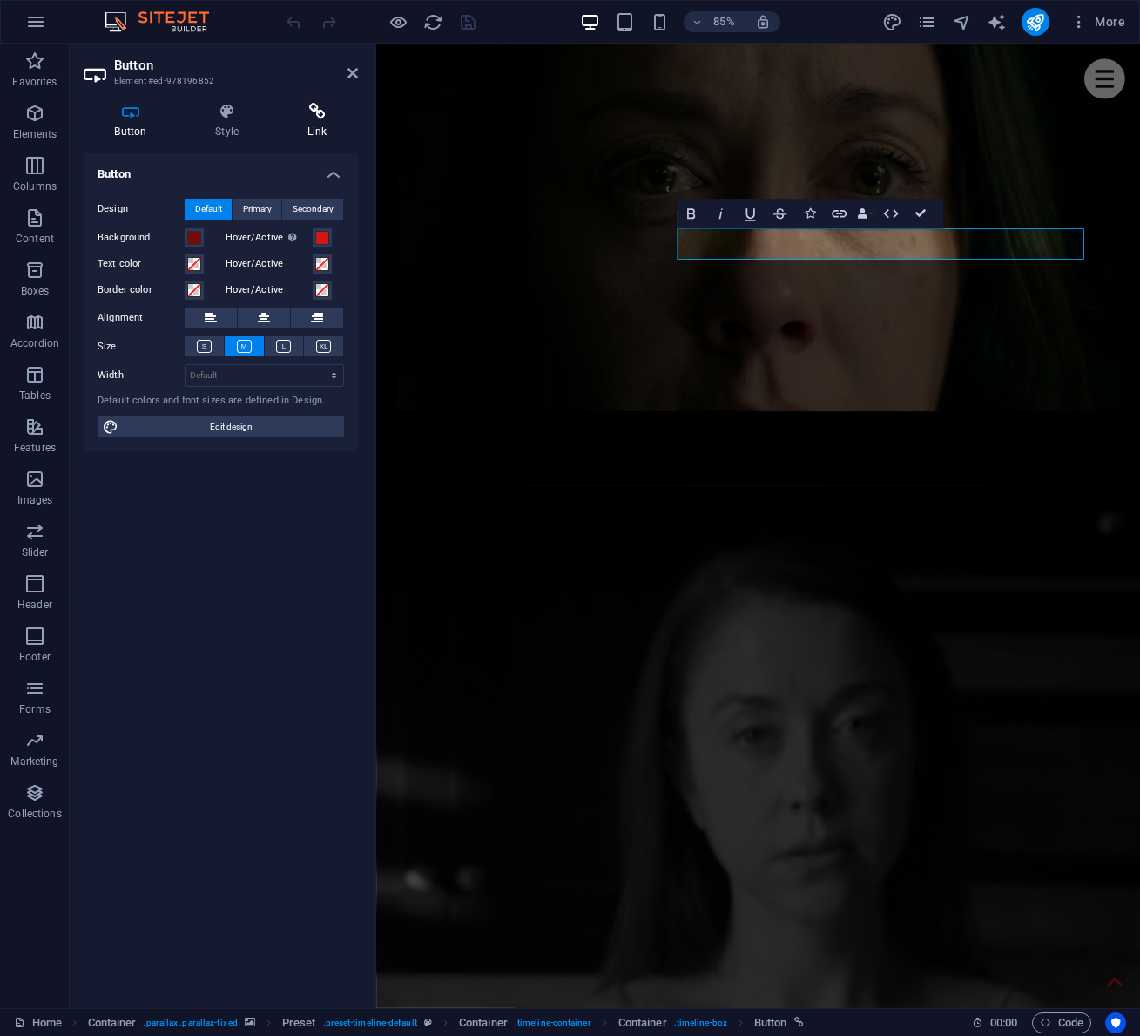
click at [316, 118] on icon at bounding box center [317, 111] width 82 height 17
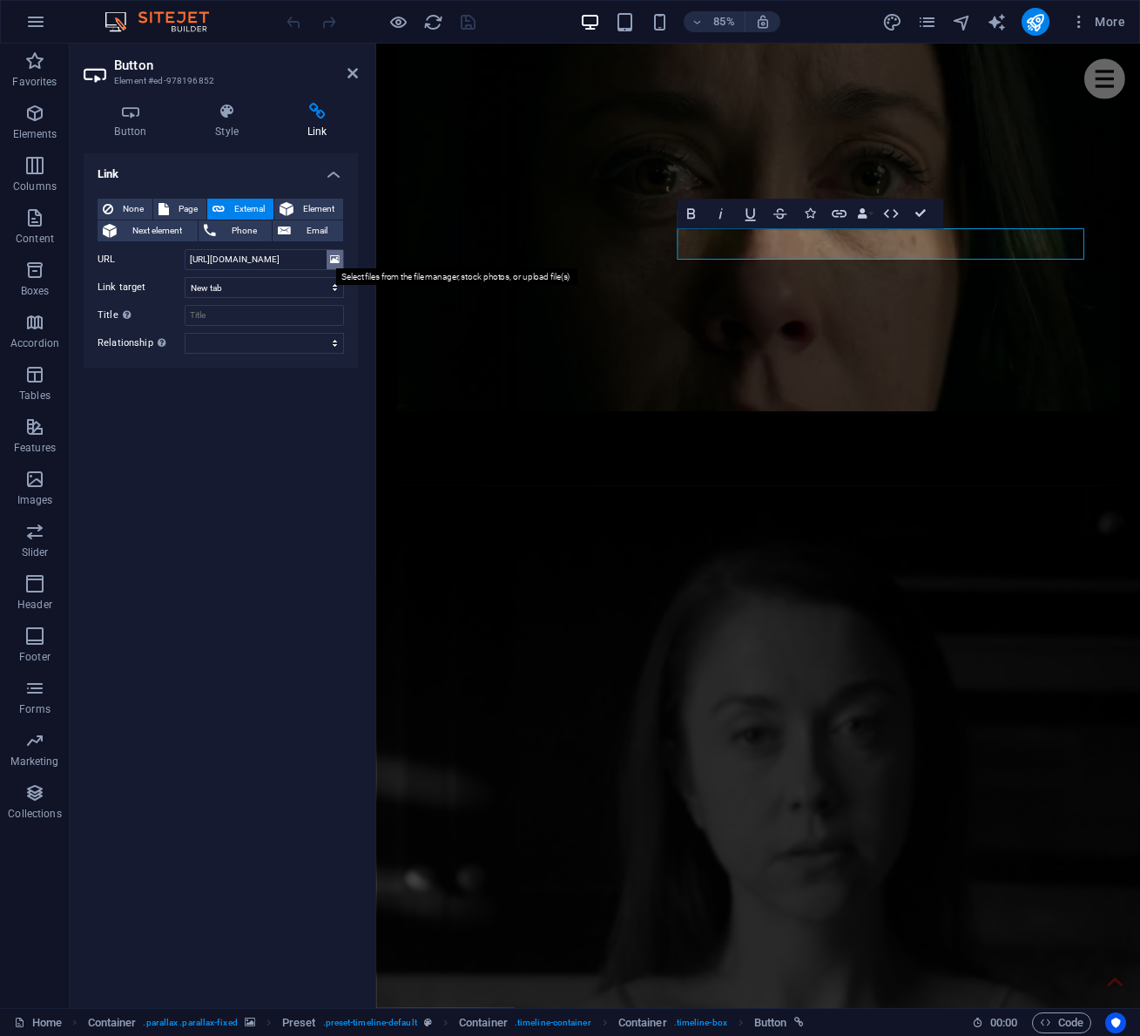
click at [340, 261] on button at bounding box center [335, 259] width 17 height 19
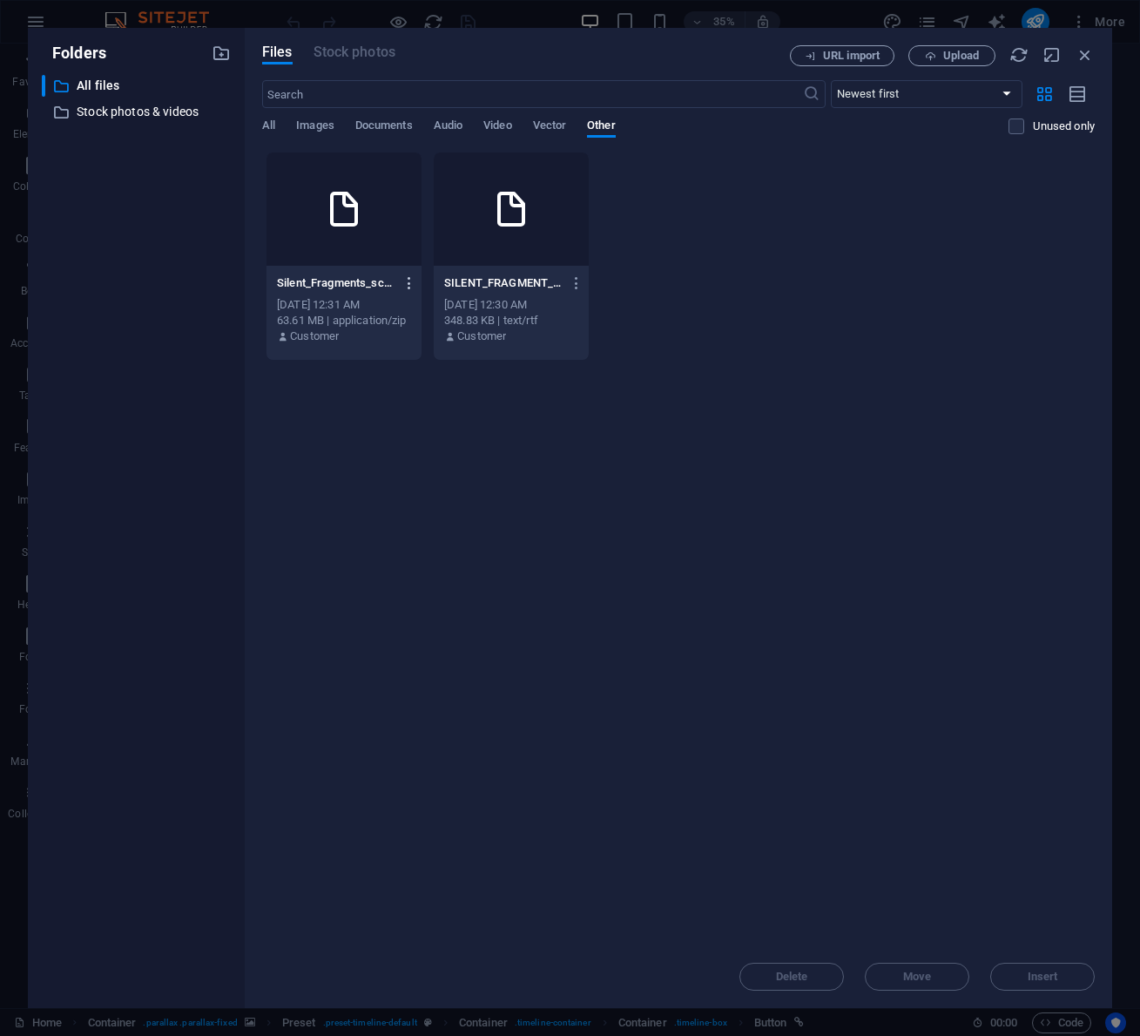
click at [407, 280] on icon "button" at bounding box center [410, 283] width 17 height 16
click at [401, 576] on h6 "Delete" at bounding box center [419, 579] width 72 height 21
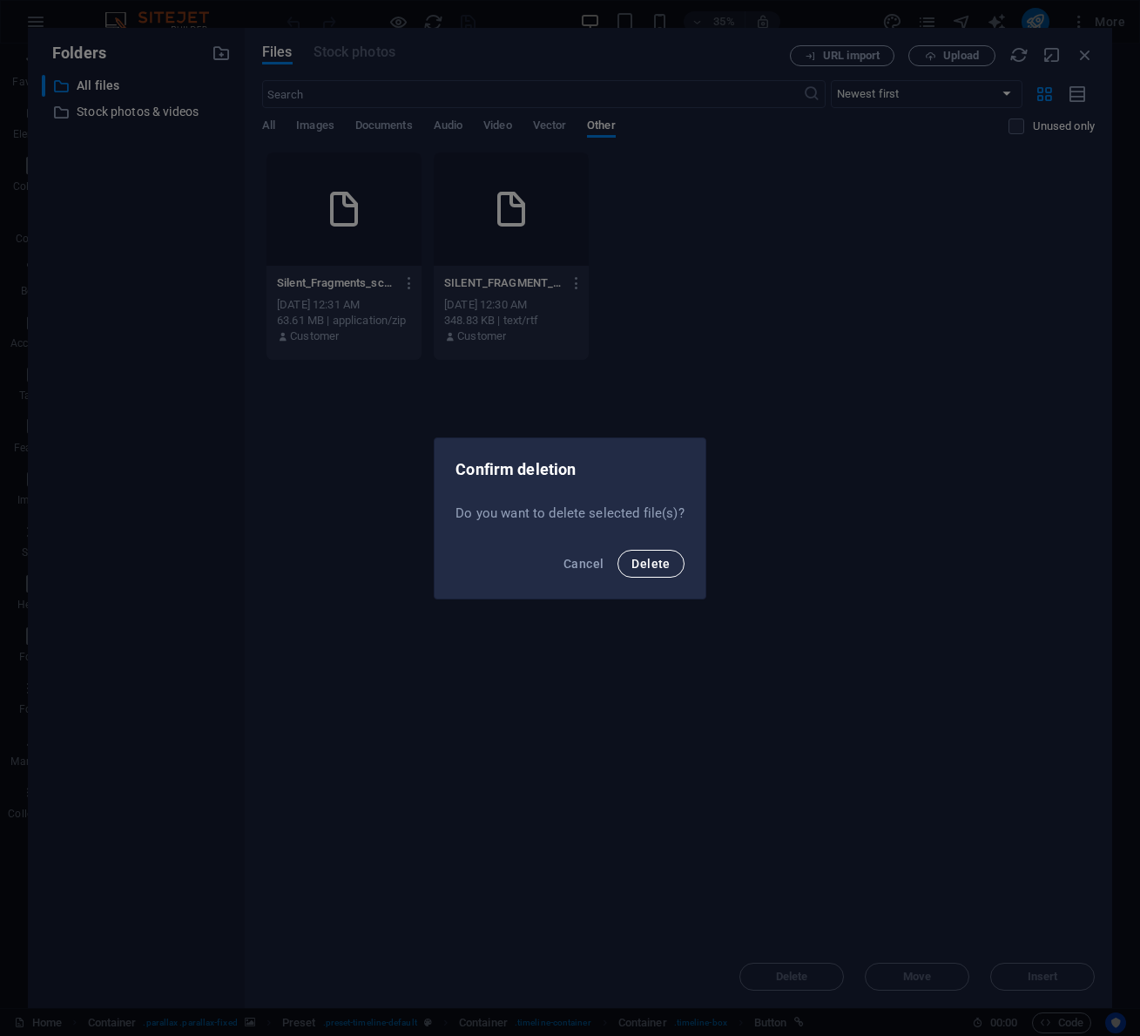
click at [657, 558] on span "Delete" at bounding box center [651, 564] width 38 height 14
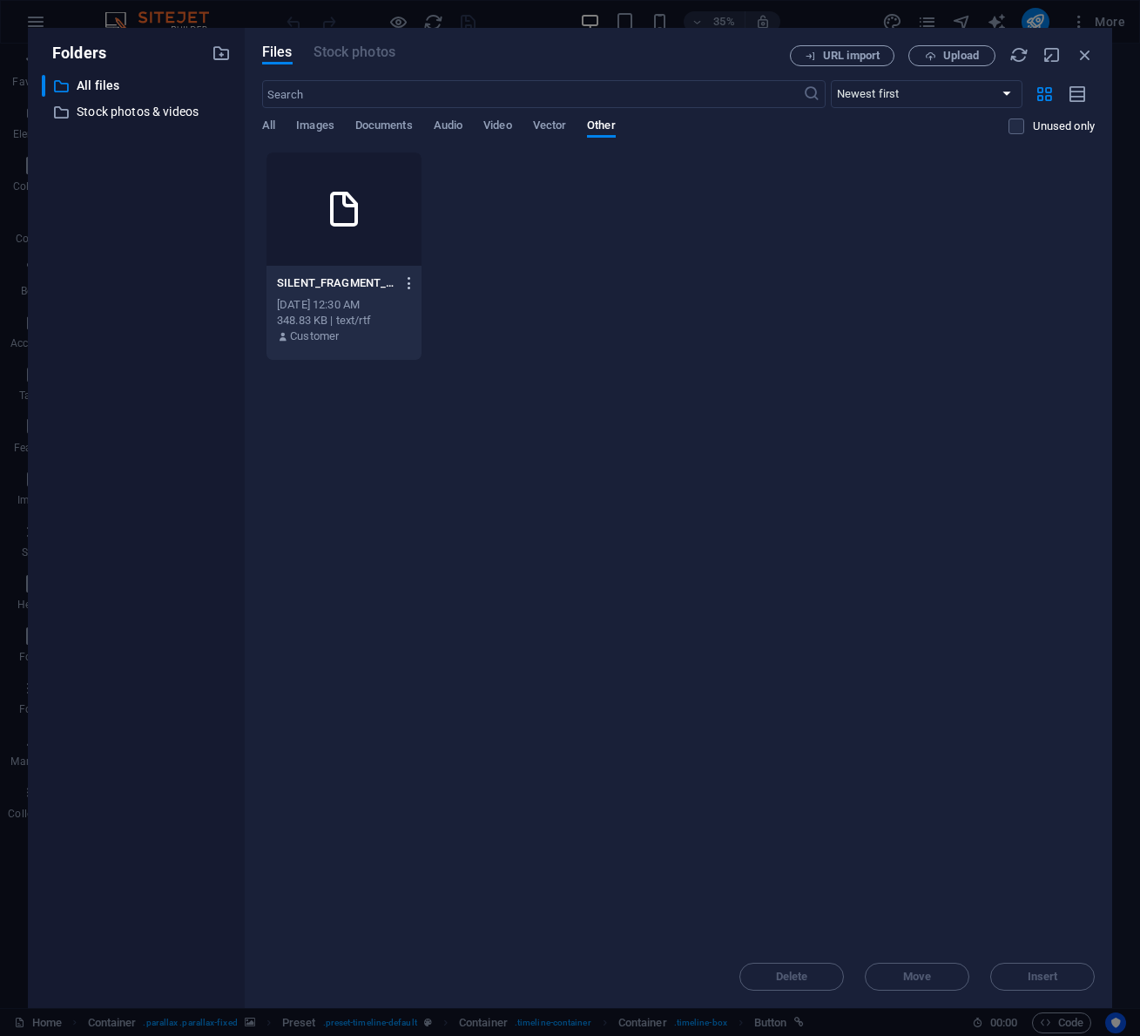
click at [411, 281] on icon "button" at bounding box center [410, 283] width 17 height 16
click at [426, 615] on h6 "Delete" at bounding box center [419, 621] width 74 height 21
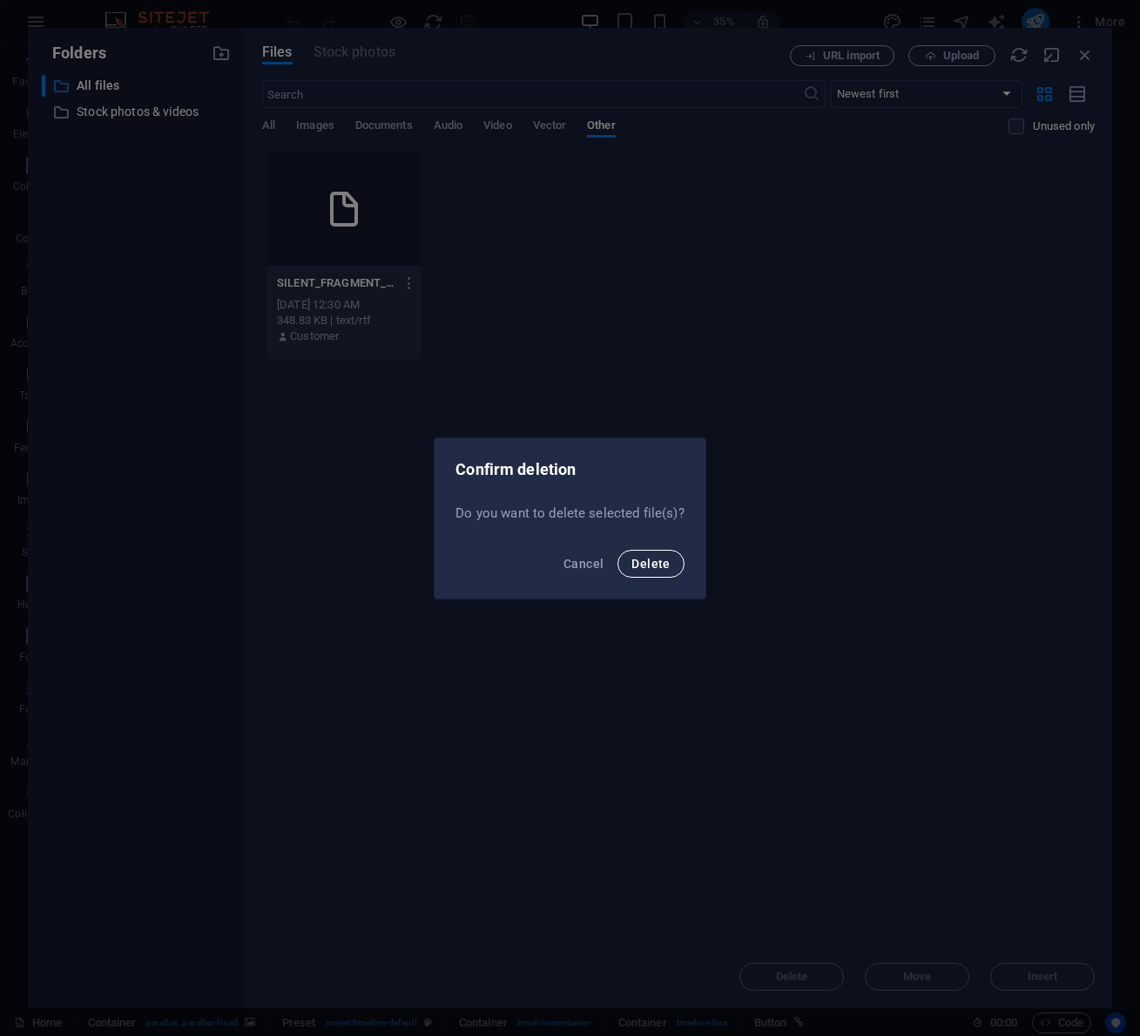
click at [650, 569] on span "Delete" at bounding box center [651, 564] width 38 height 14
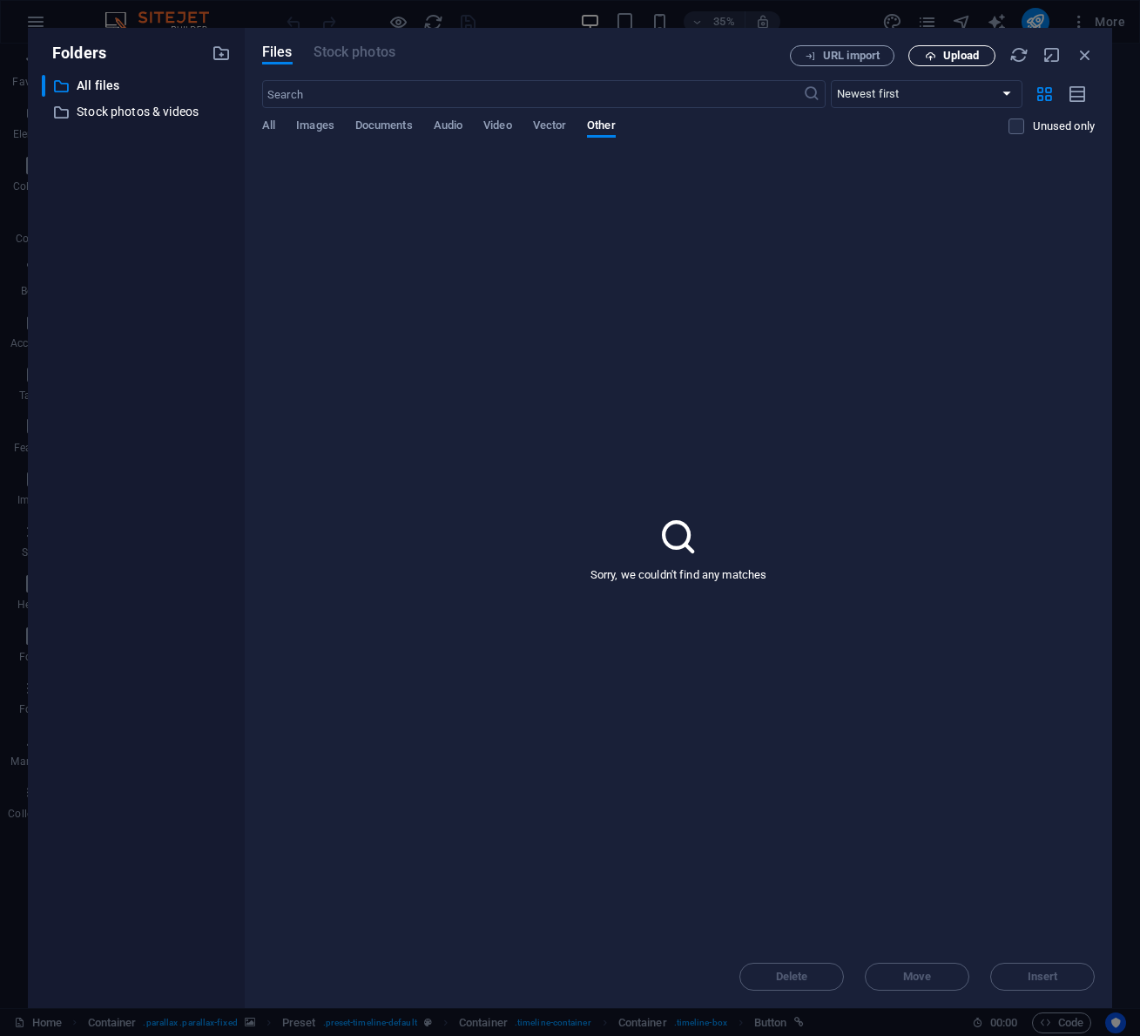
click at [938, 55] on span "Upload" at bounding box center [951, 56] width 71 height 11
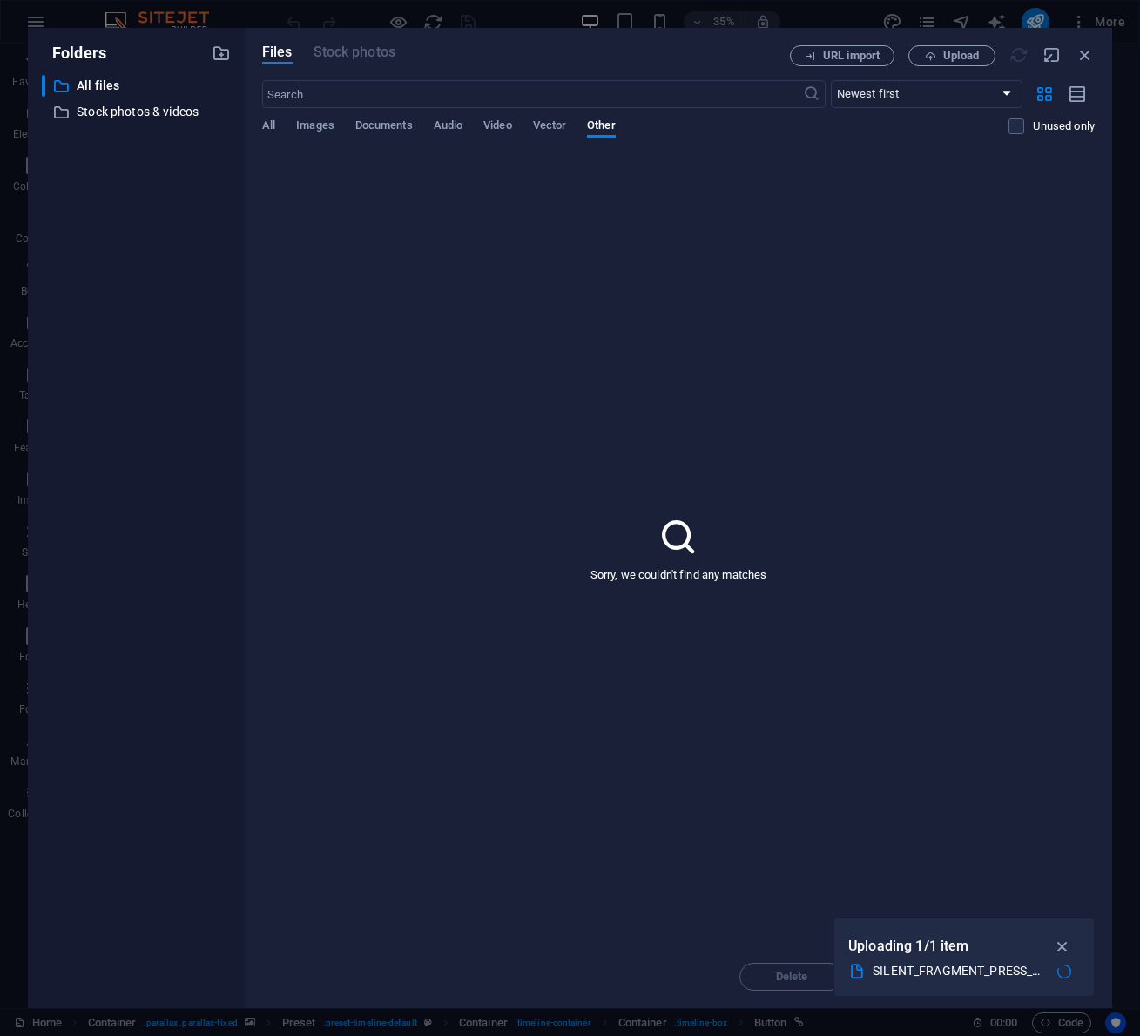
type input "[URL][DOMAIN_NAME]"
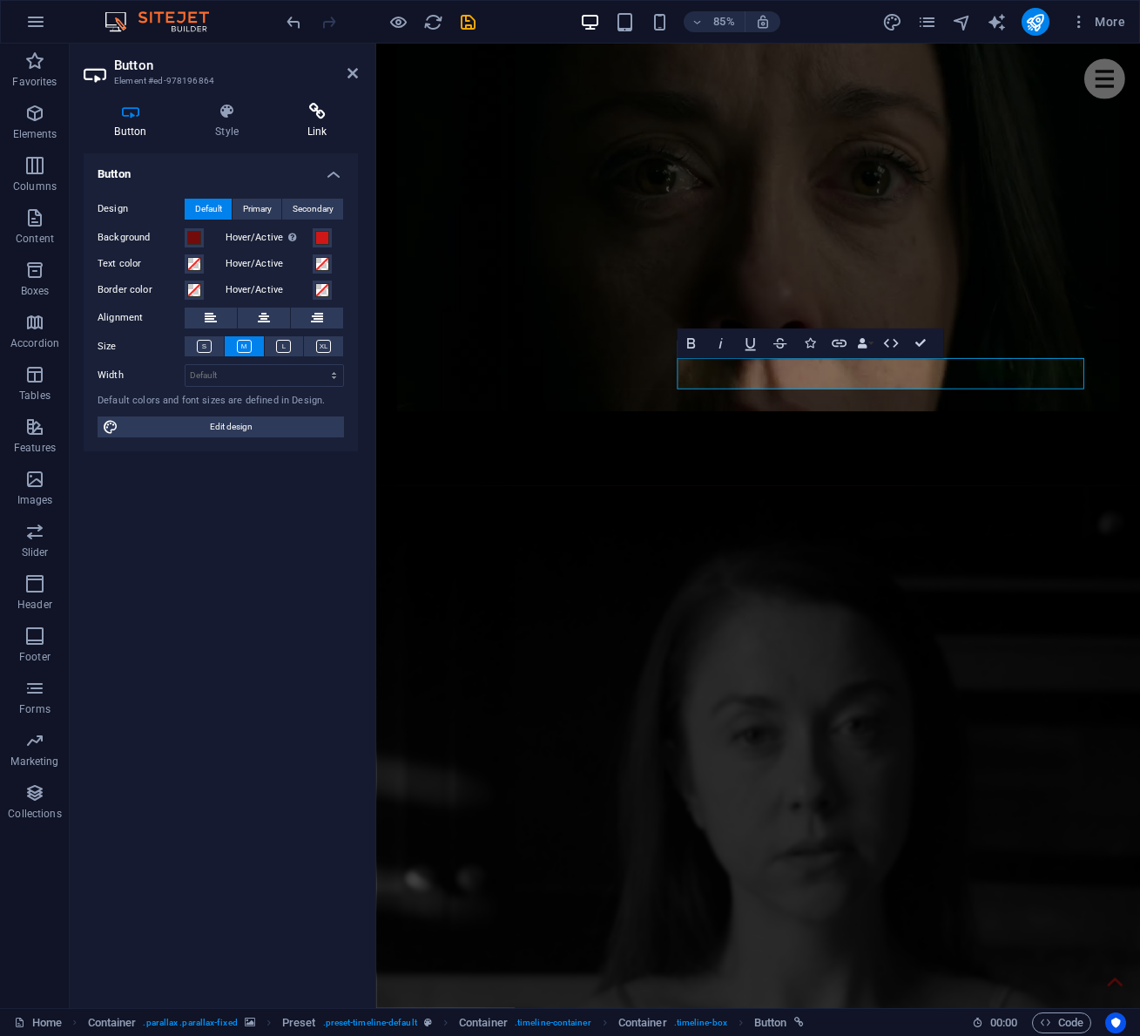
click at [321, 129] on h4 "Link" at bounding box center [317, 121] width 82 height 37
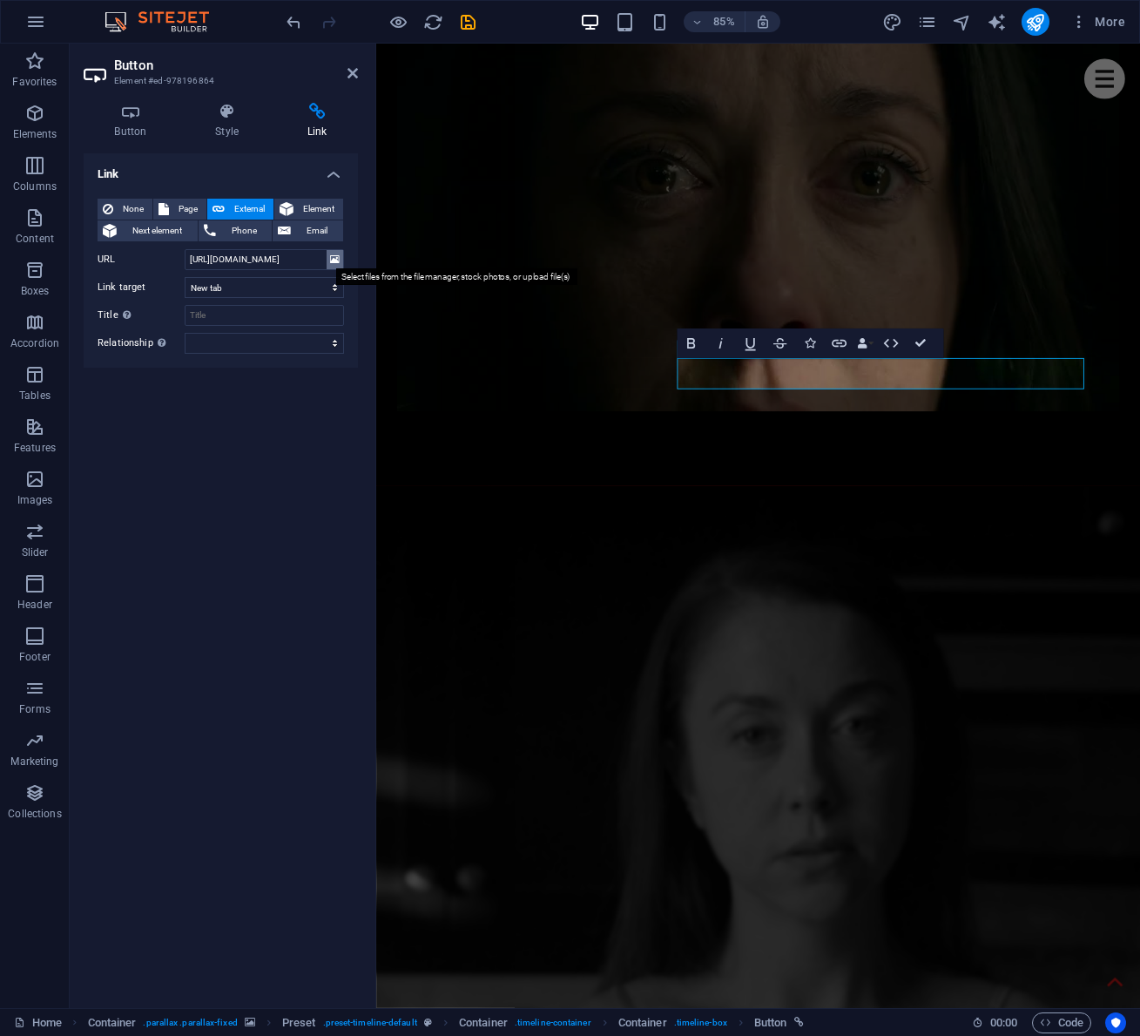
click at [335, 260] on icon at bounding box center [335, 259] width 10 height 19
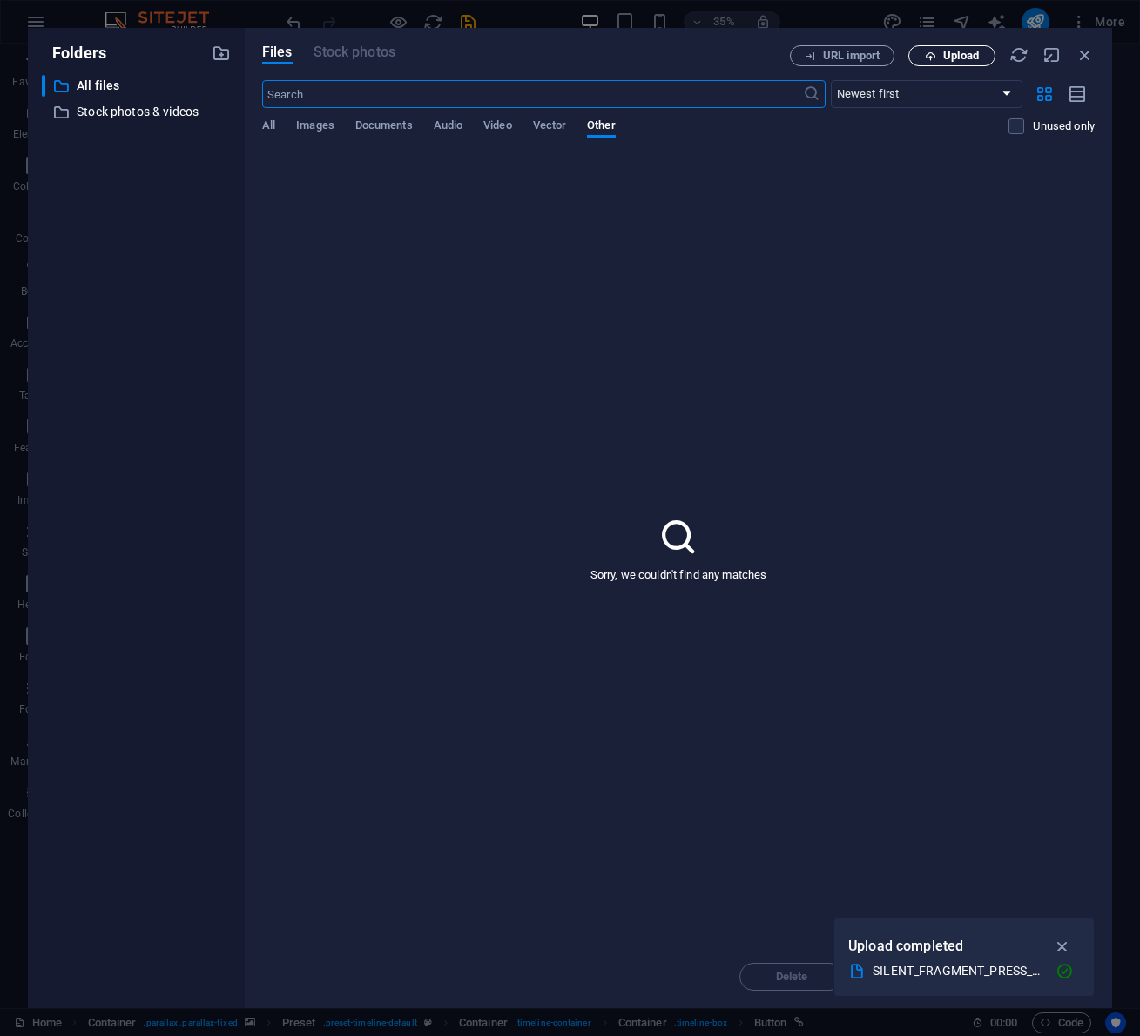
click at [945, 59] on span "Upload" at bounding box center [961, 56] width 36 height 10
type input "[URL][DOMAIN_NAME]"
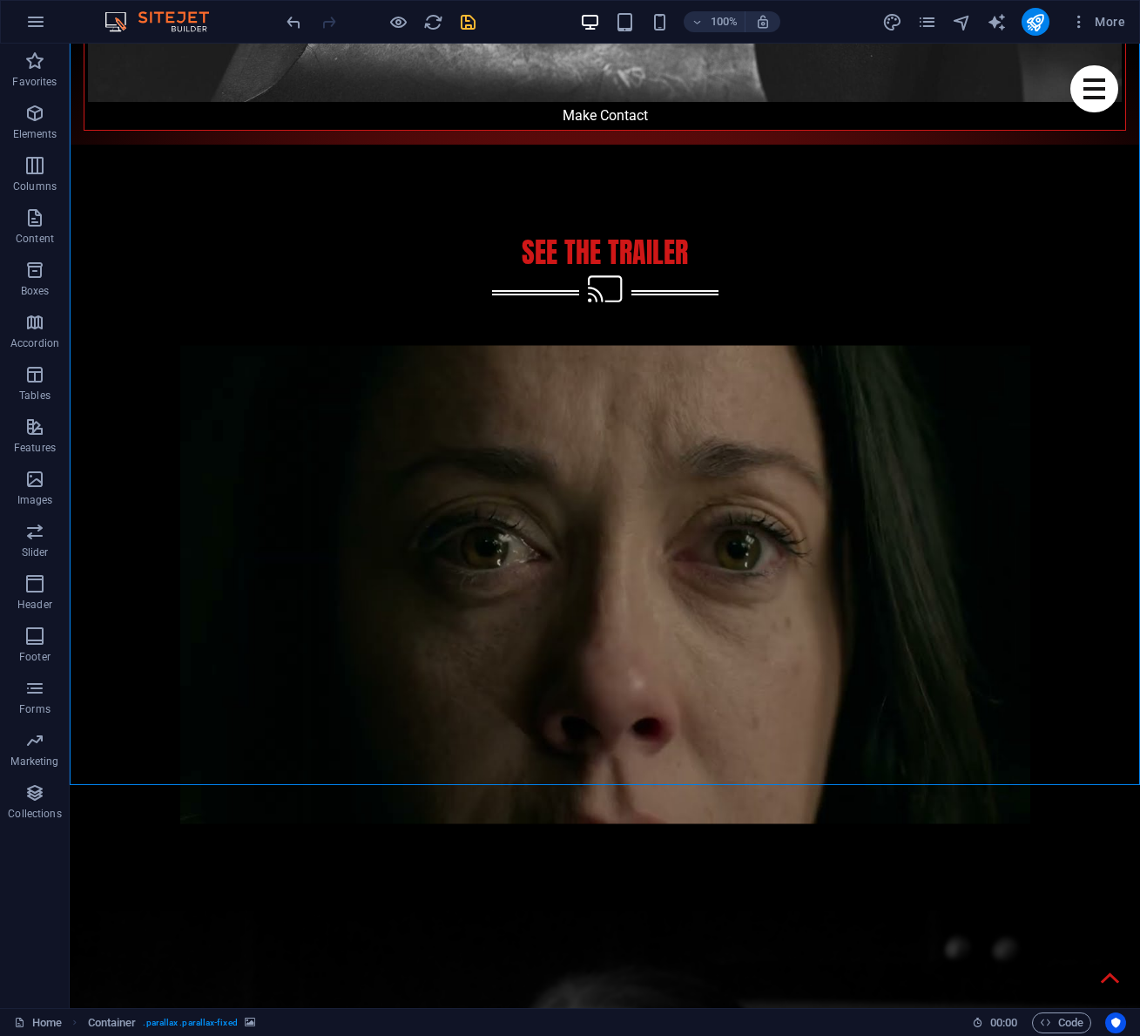
click at [471, 30] on icon "save" at bounding box center [468, 22] width 20 height 20
checkbox input "false"
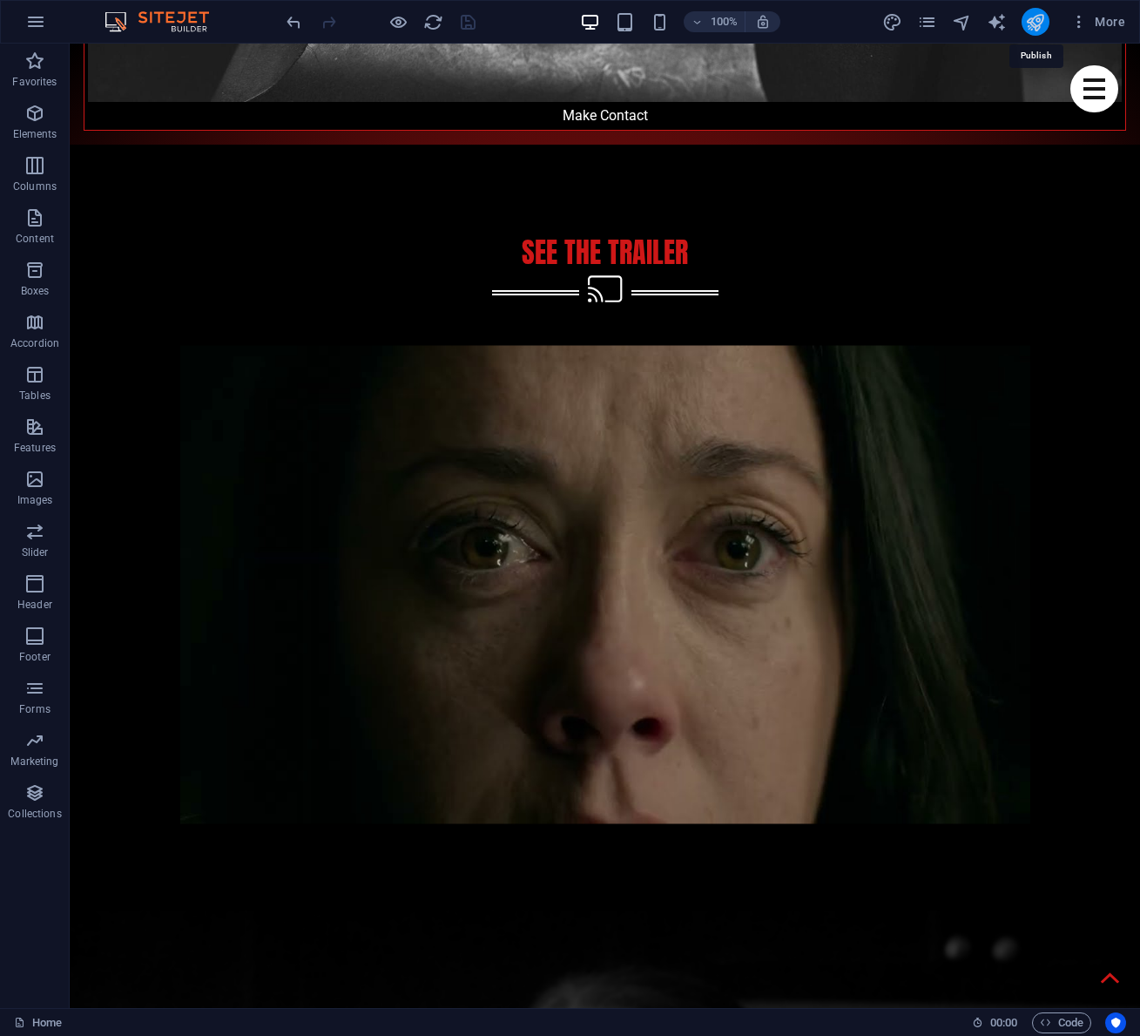
click at [1035, 22] on icon "publish" at bounding box center [1035, 22] width 20 height 20
